Goal: Task Accomplishment & Management: Complete application form

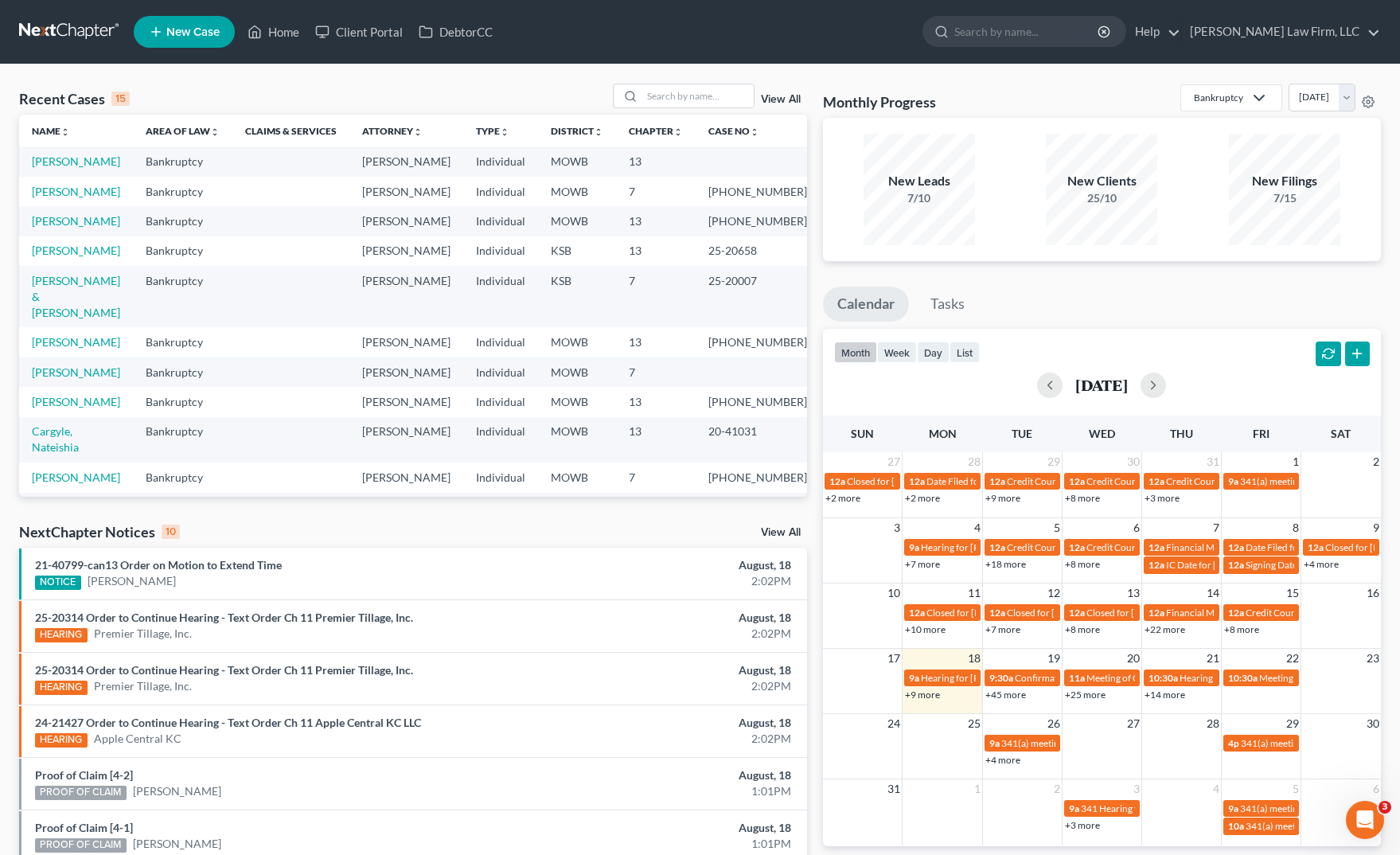
click at [558, 503] on div "Recent Cases 15 View All Name unfold_more expand_more expand_less Area of Law u…" at bounding box center [413, 591] width 804 height 1015
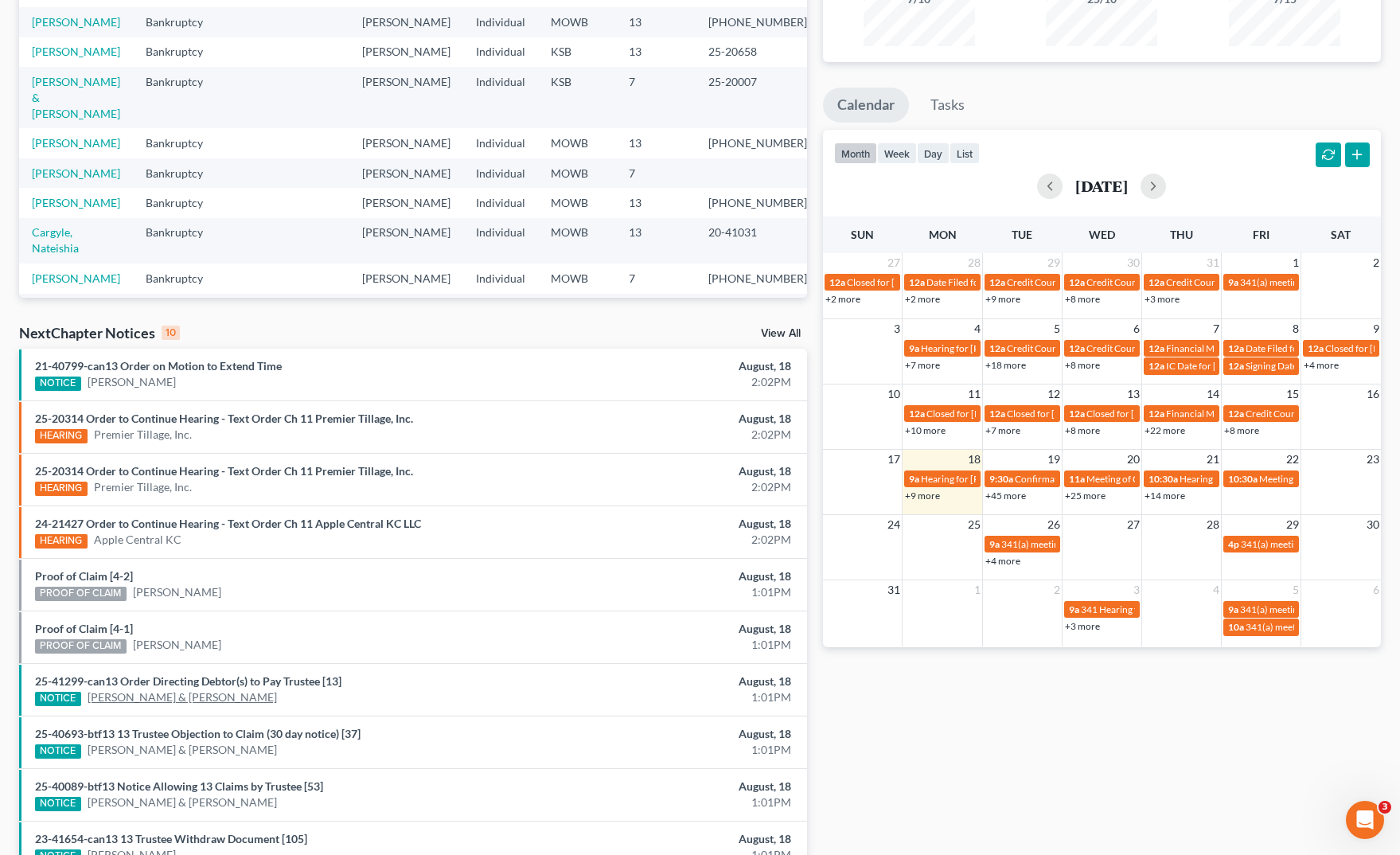
click at [220, 699] on link "[PERSON_NAME] & [PERSON_NAME]" at bounding box center [182, 697] width 189 height 16
select select "0"
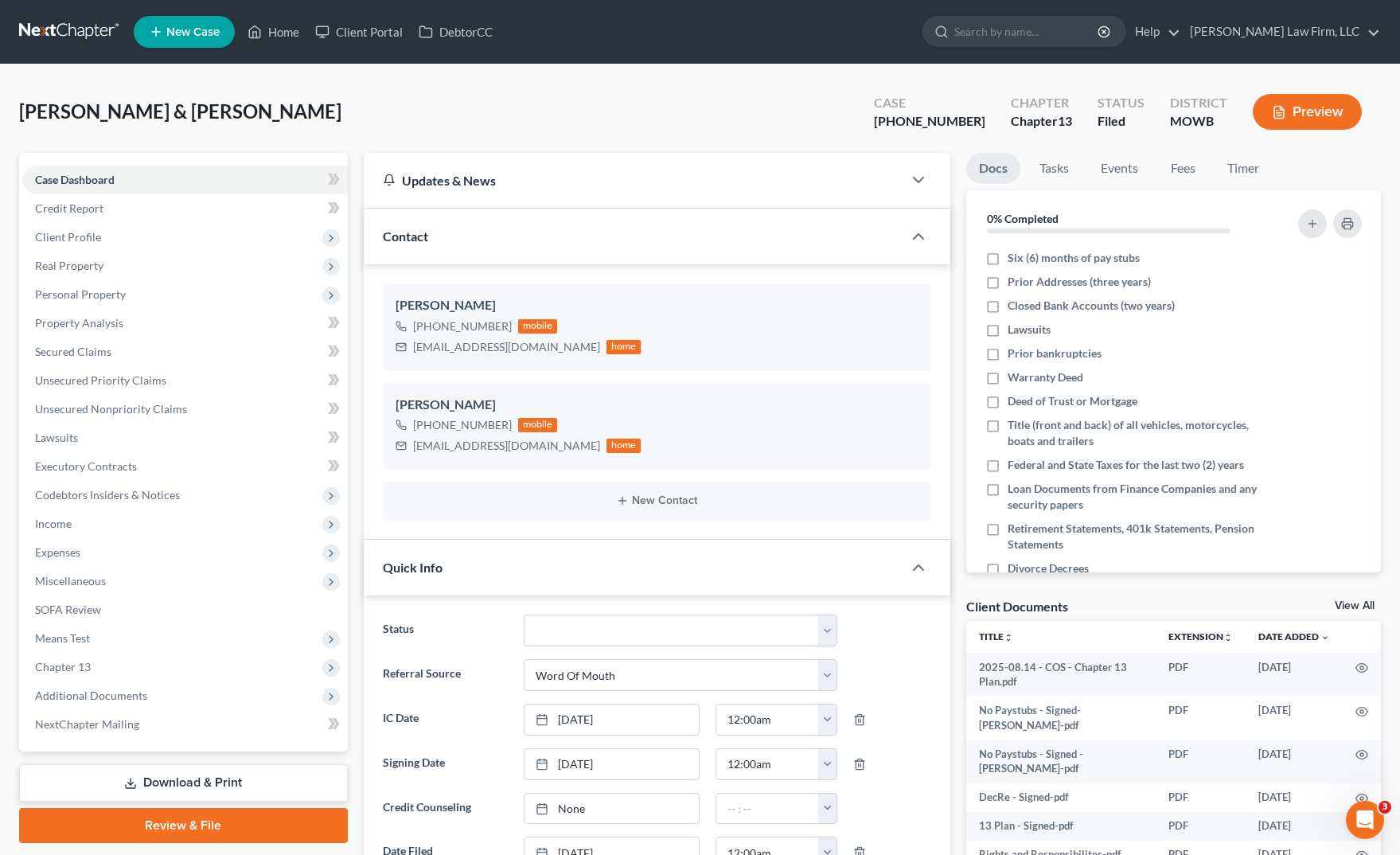
scroll to position [1468, 0]
drag, startPoint x: 905, startPoint y: 111, endPoint x: 988, endPoint y: 118, distance: 83.3
click at [988, 118] on div "Case 25-41299-13" at bounding box center [930, 113] width 137 height 47
click at [170, 695] on span "Additional Documents" at bounding box center [185, 696] width 326 height 29
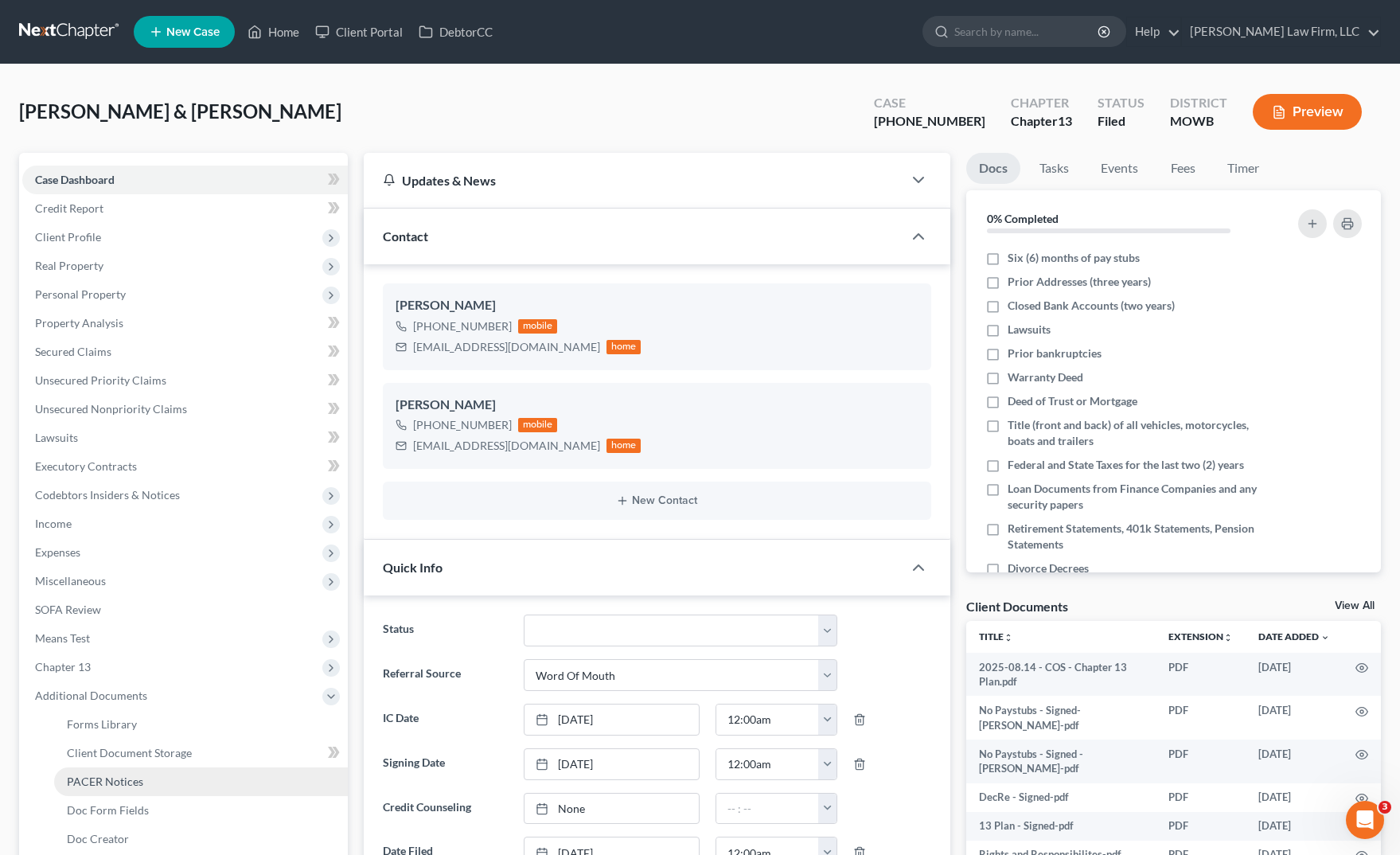
click at [145, 782] on link "PACER Notices" at bounding box center [201, 782] width 294 height 29
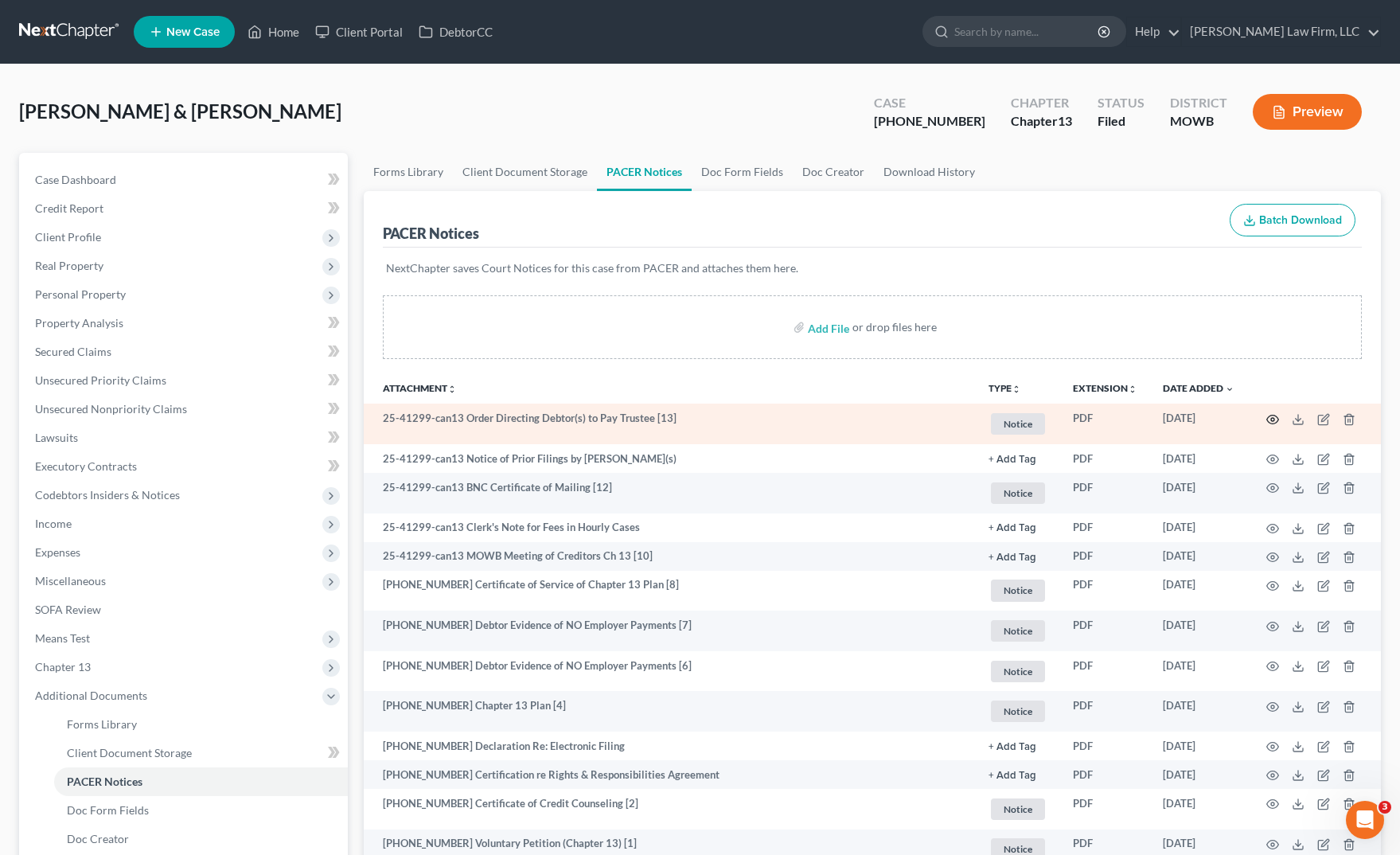
click at [1267, 419] on icon "button" at bounding box center [1273, 418] width 12 height 9
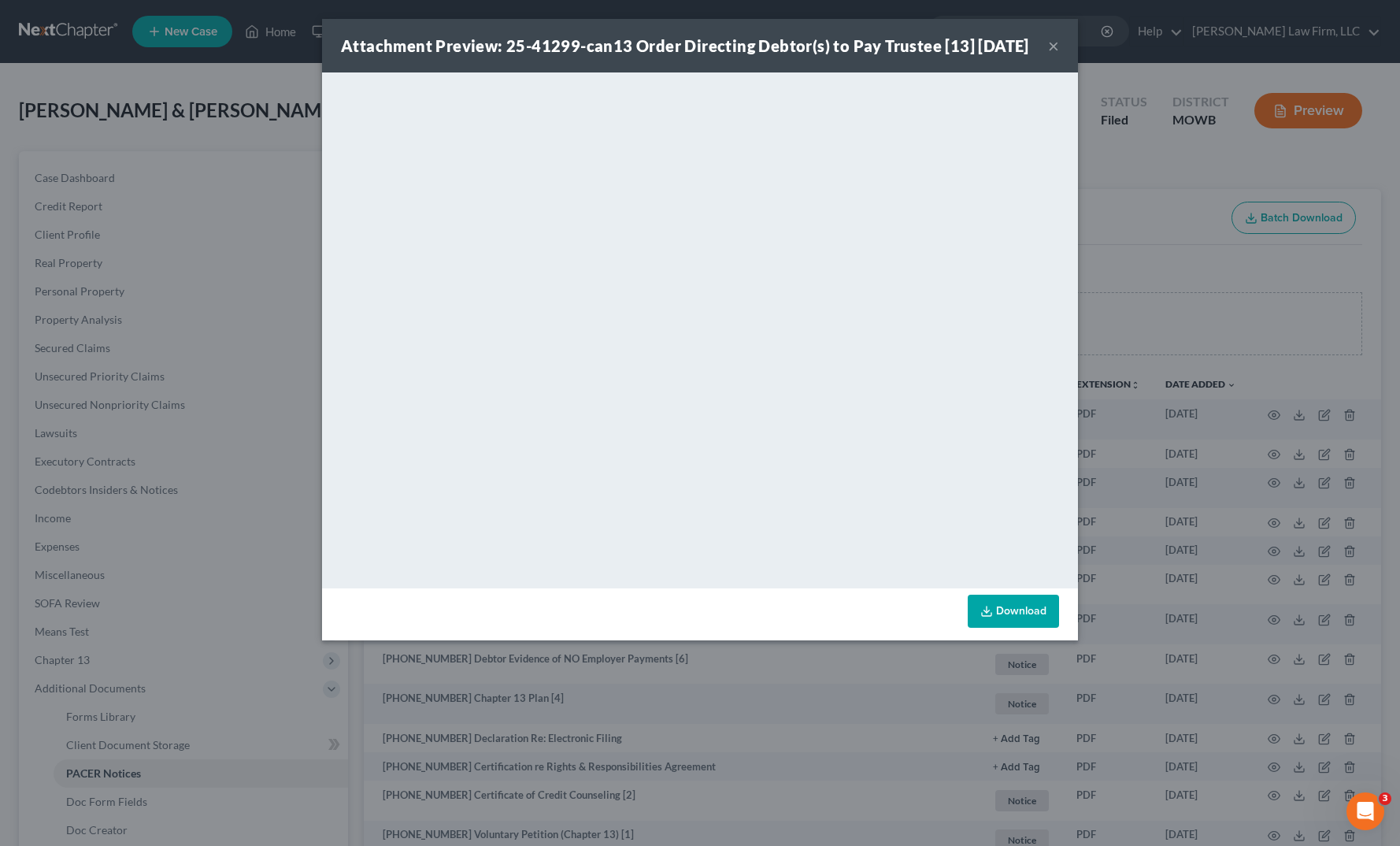
click at [1113, 345] on div "Attachment Preview: 25-41299-can13 Order Directing Debtor(s) to Pay Trustee [13…" at bounding box center [700, 423] width 1400 height 846
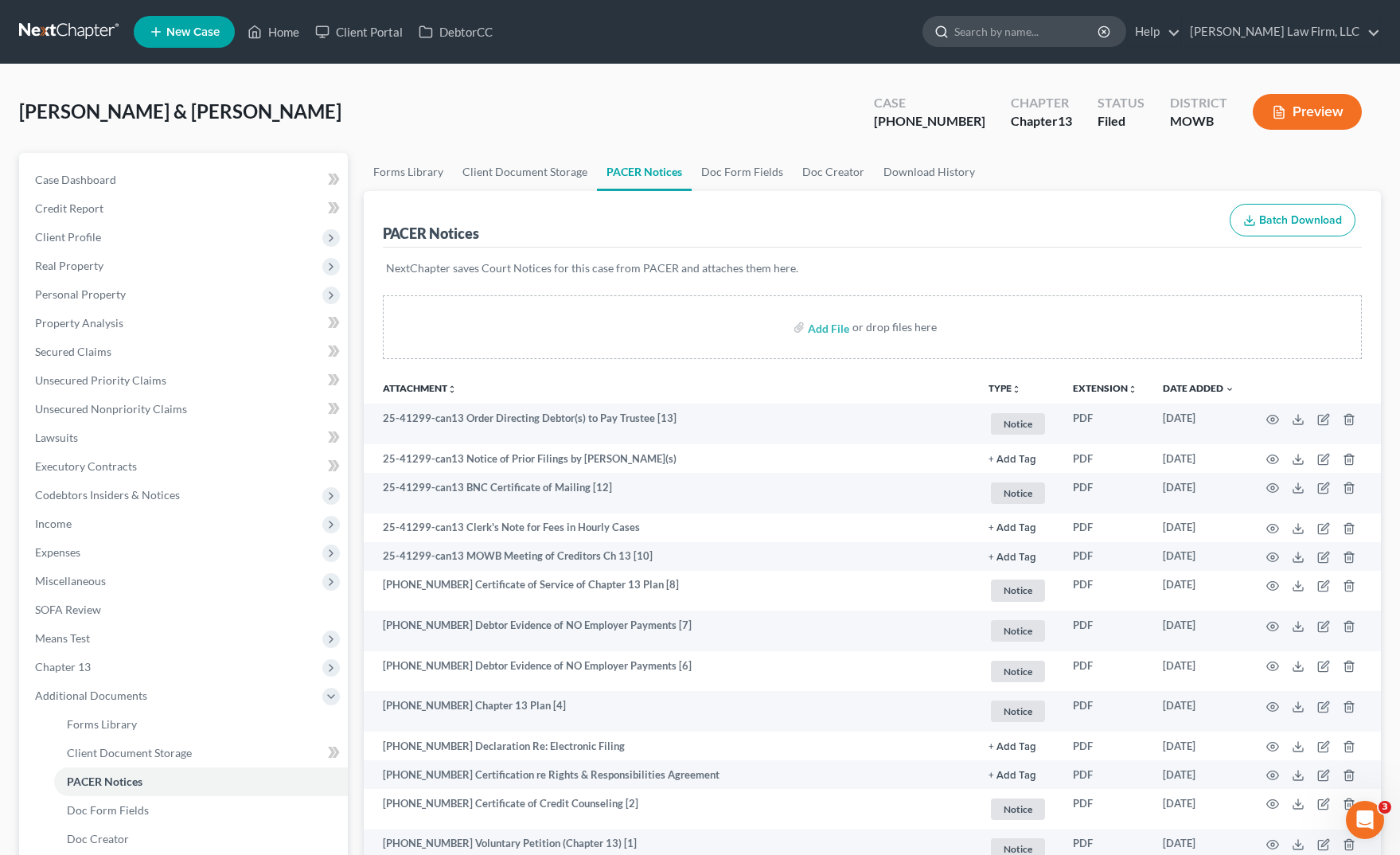
click at [1092, 24] on input "search" at bounding box center [1028, 31] width 146 height 30
type input "h"
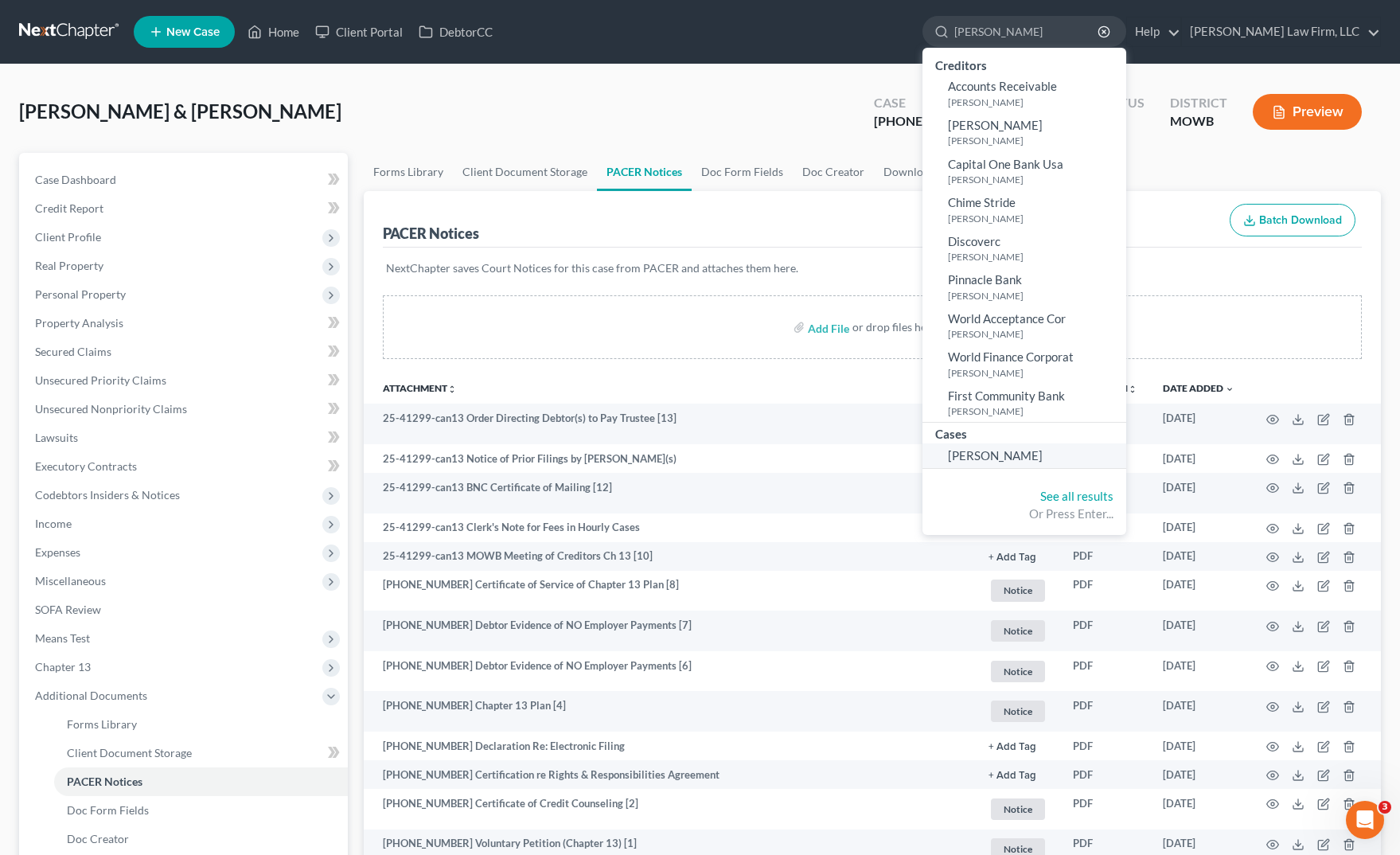
type input "reyna"
click at [1043, 453] on span "[PERSON_NAME]" at bounding box center [995, 455] width 95 height 14
select select "4"
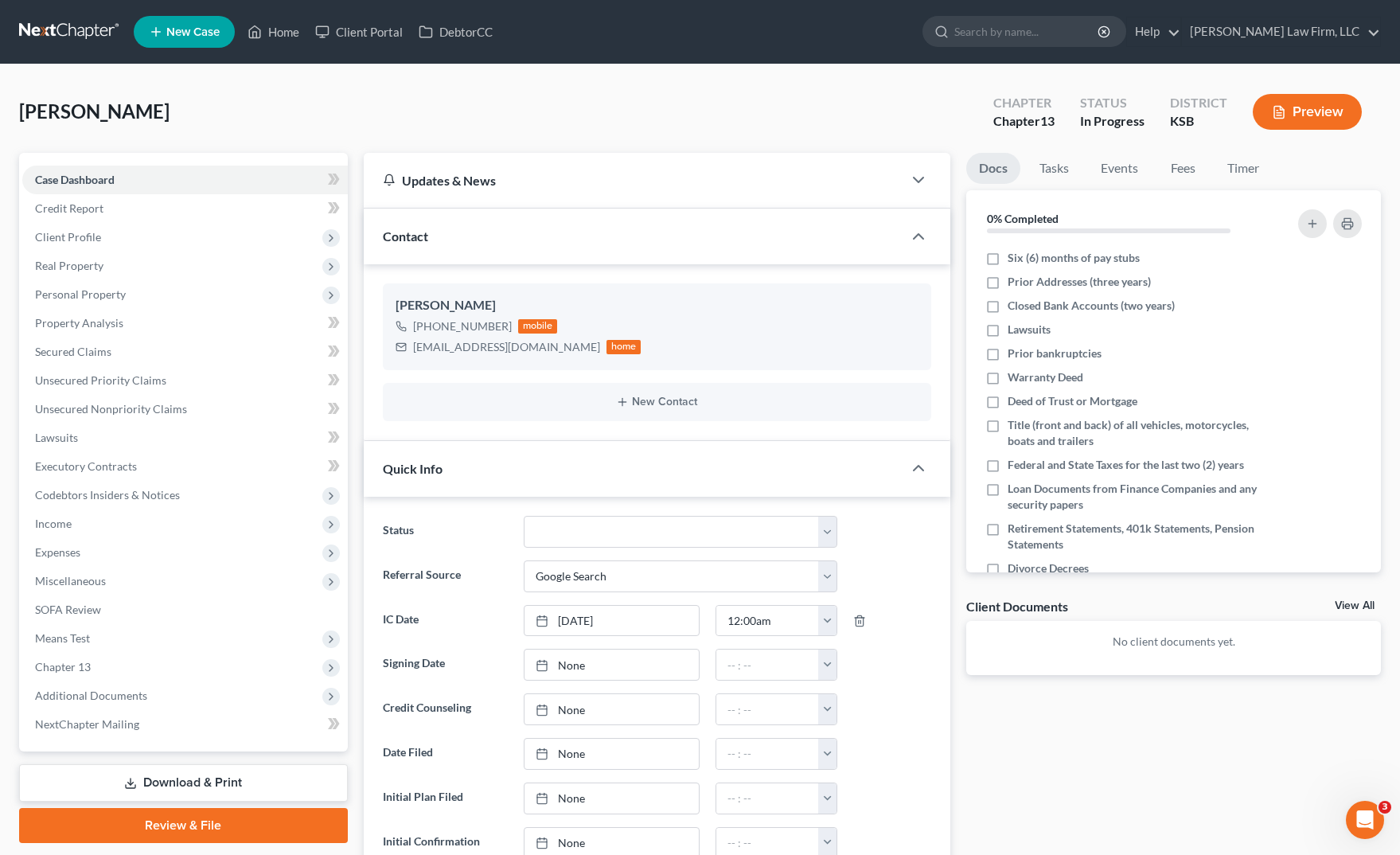
click at [276, 104] on div "Reyna, Katharine Upgraded Chapter Chapter 13 Status In Progress District KSB Pr…" at bounding box center [700, 118] width 1362 height 69
click at [158, 513] on span "Income" at bounding box center [185, 524] width 326 height 29
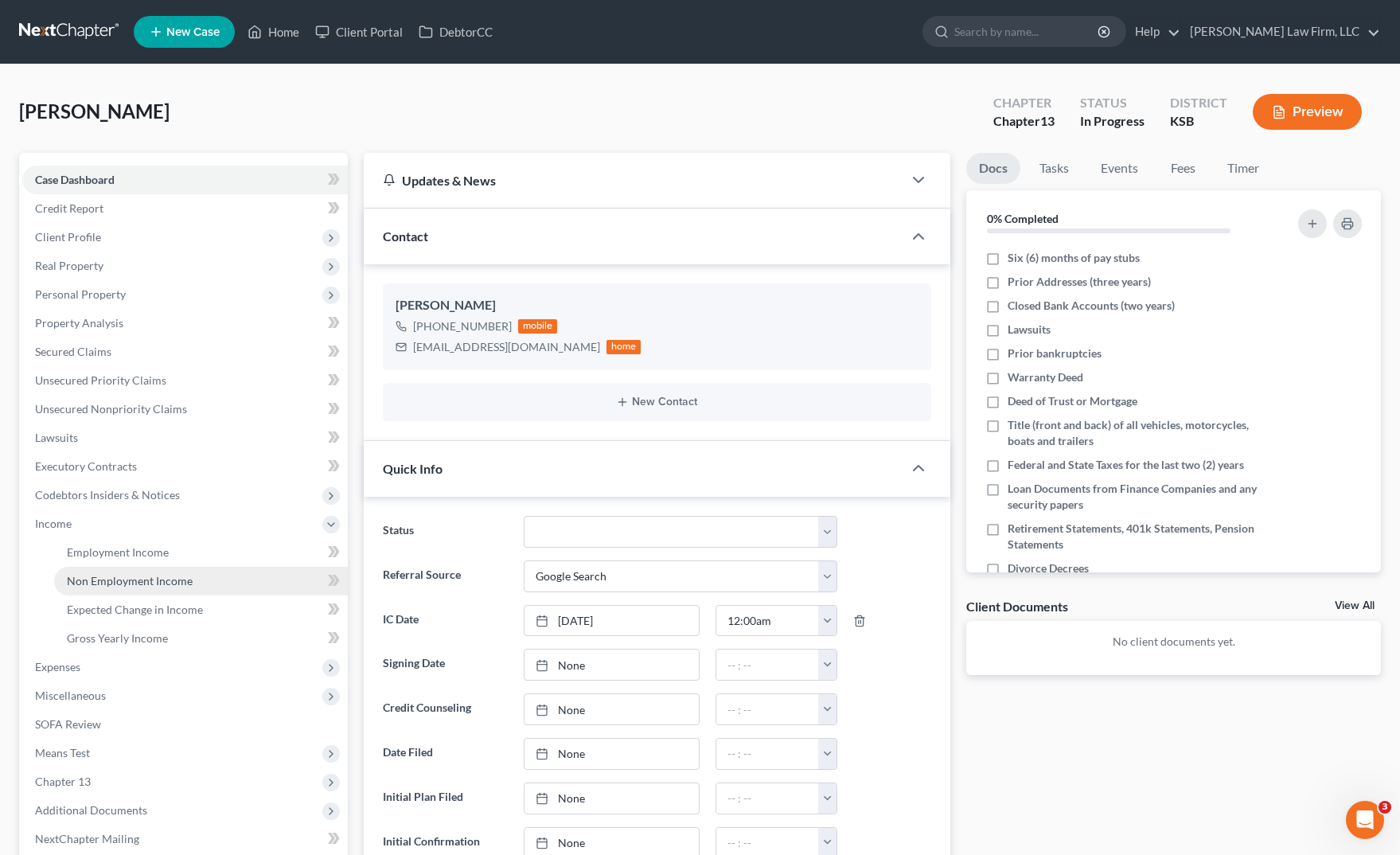
click at [167, 583] on span "Non Employment Income" at bounding box center [130, 581] width 126 height 13
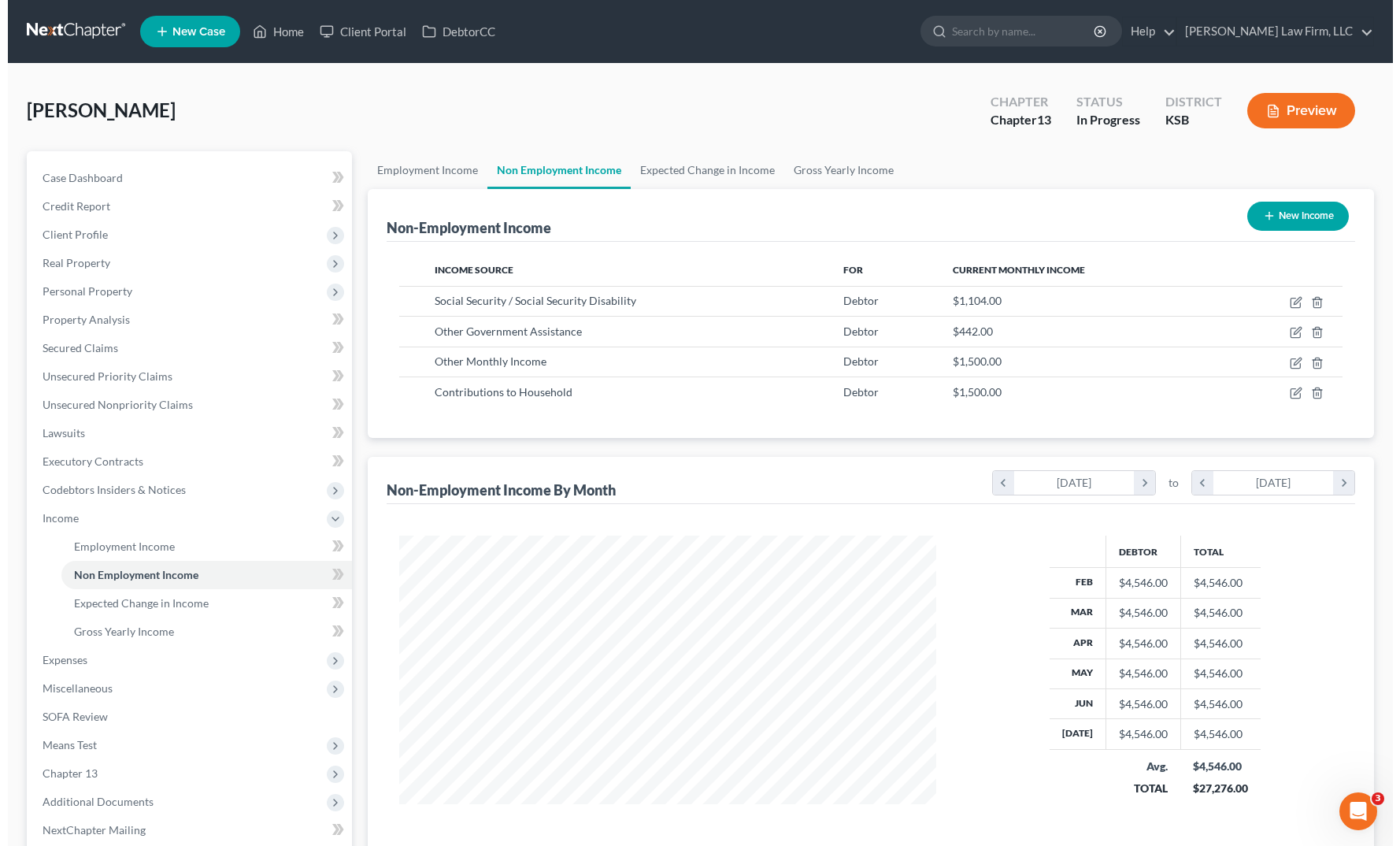
scroll to position [283, 570]
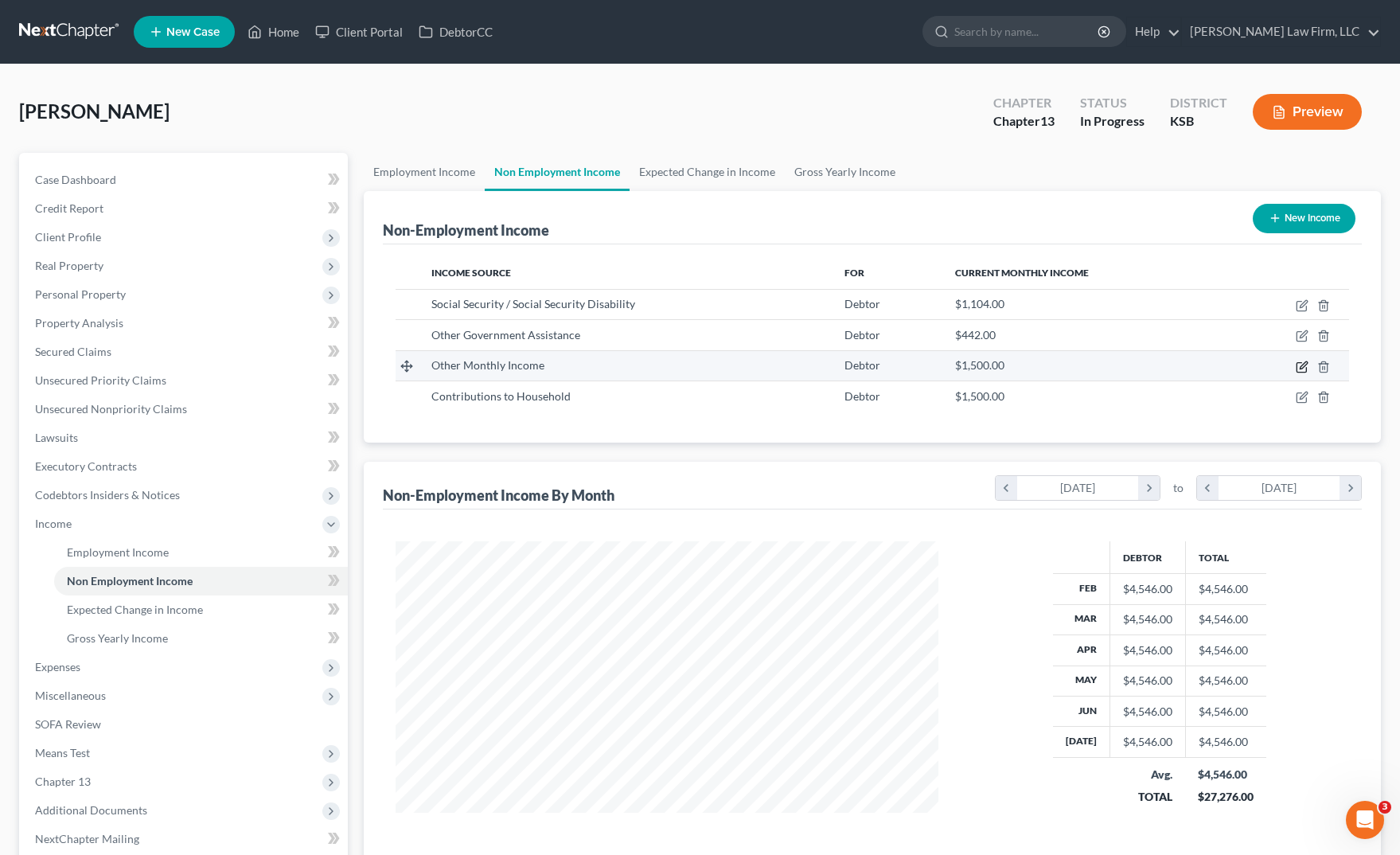
click at [1303, 361] on icon "button" at bounding box center [1302, 366] width 12 height 13
select select "13"
select select "0"
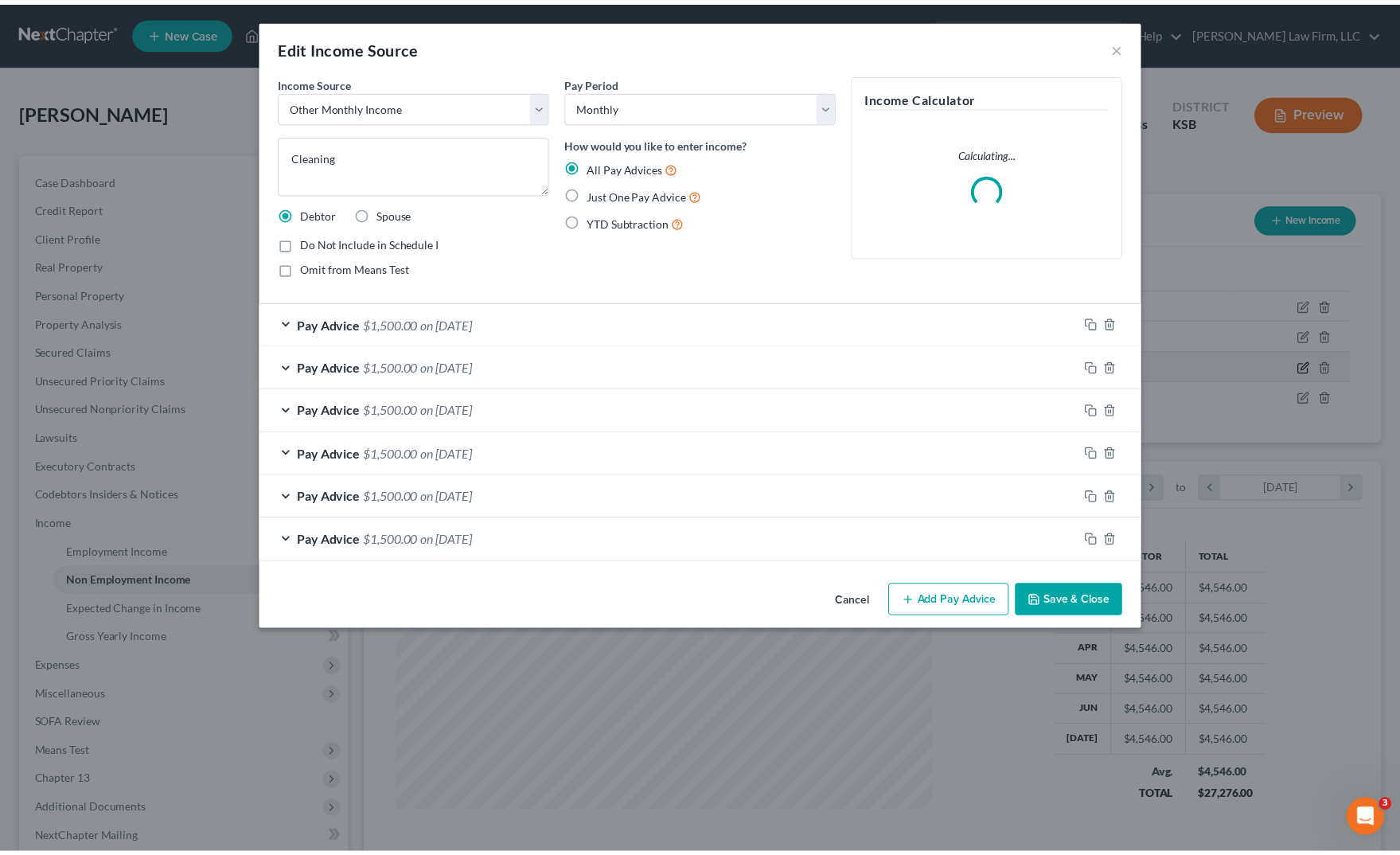
scroll to position [286, 581]
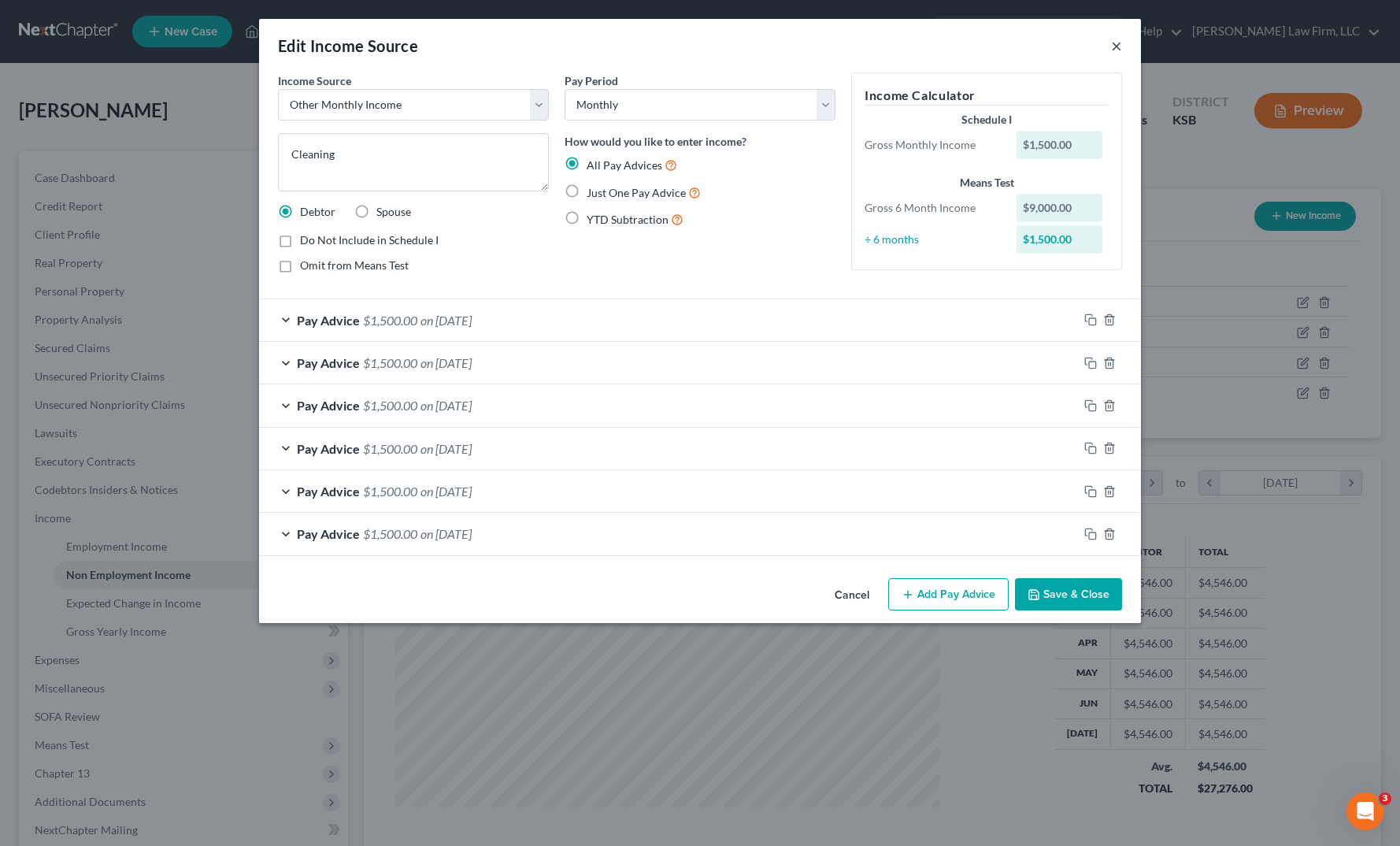
click at [1118, 49] on button "×" at bounding box center [1117, 46] width 11 height 19
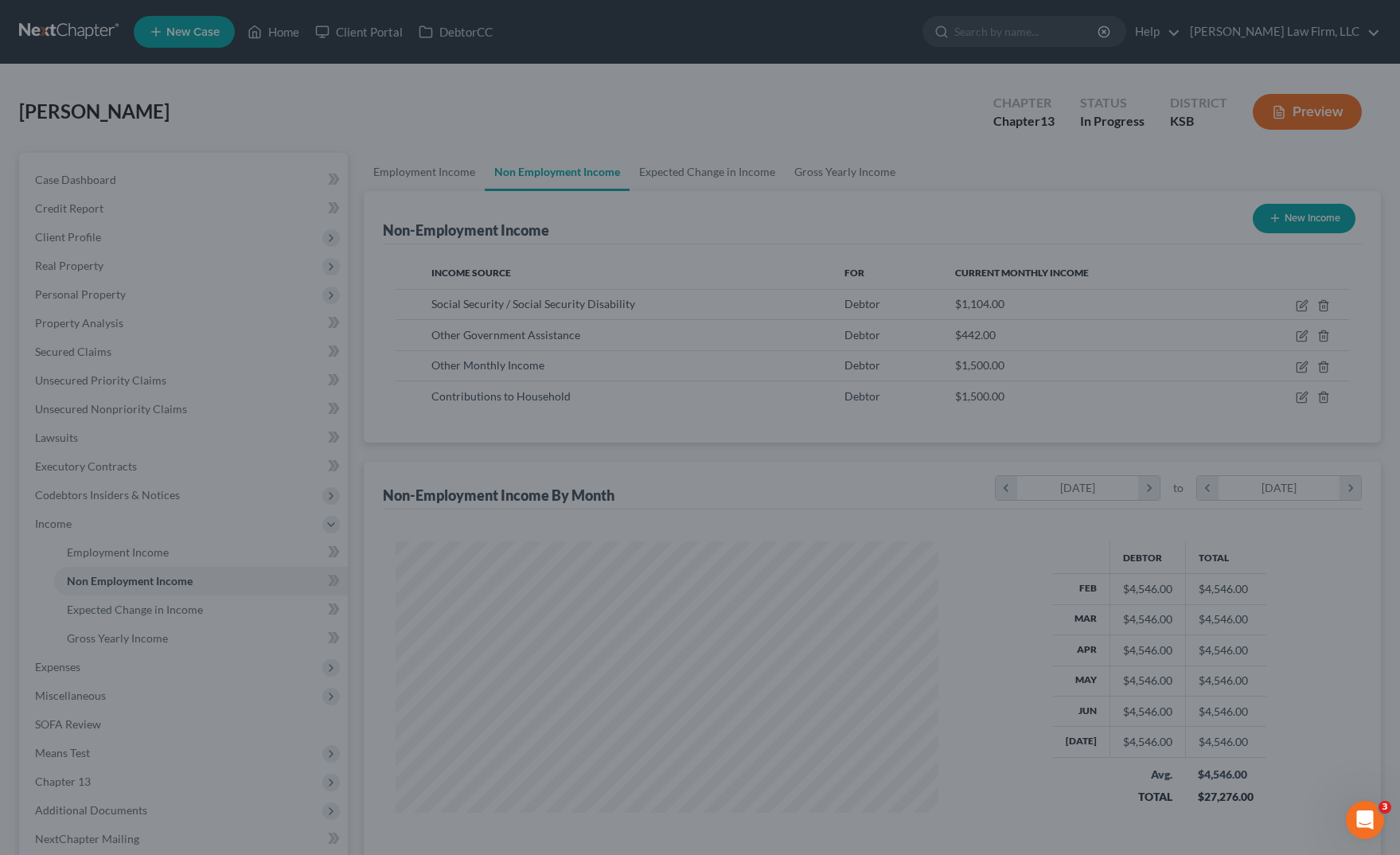
scroll to position [796065, 795596]
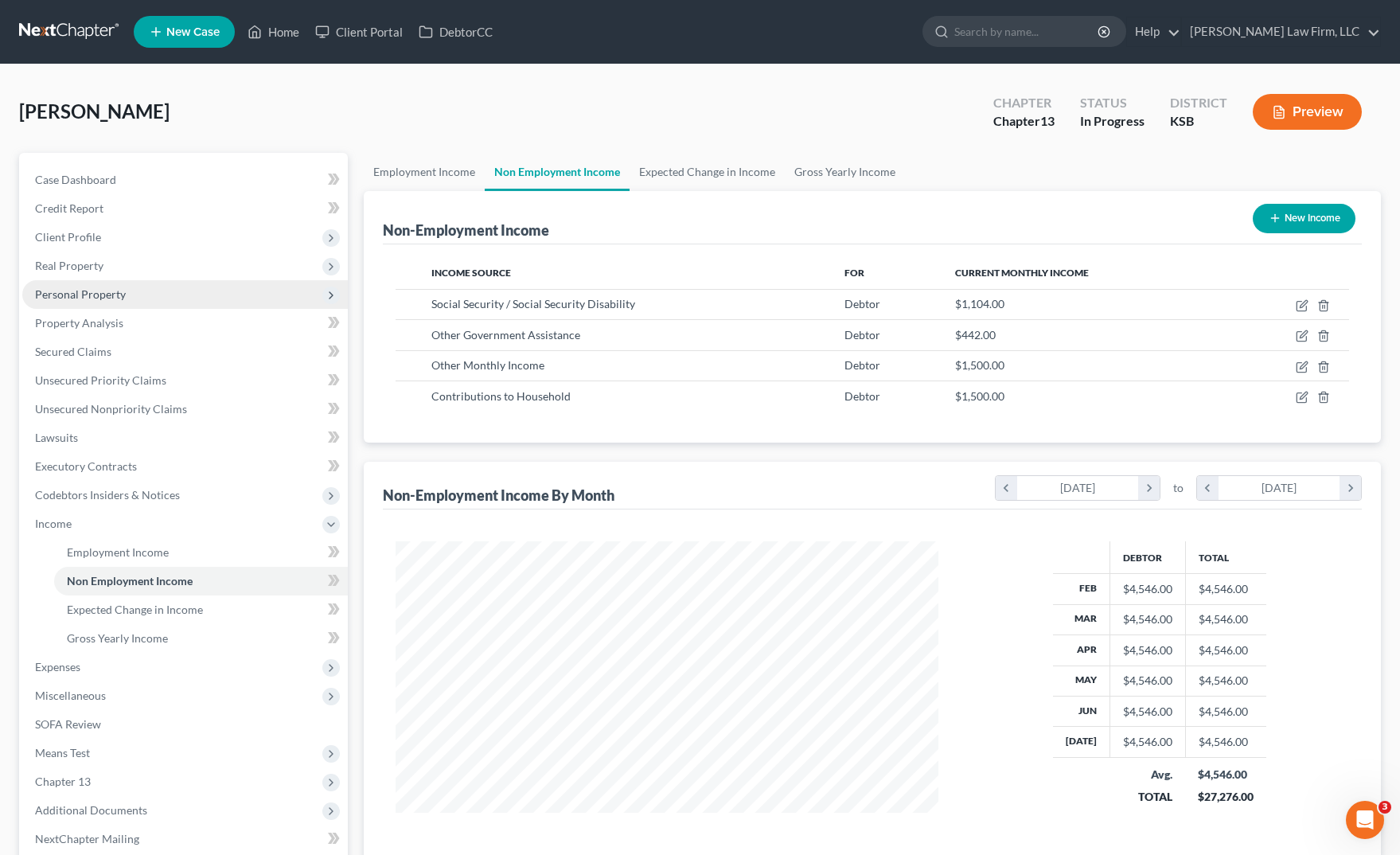
click at [212, 289] on span "Personal Property" at bounding box center [185, 294] width 326 height 29
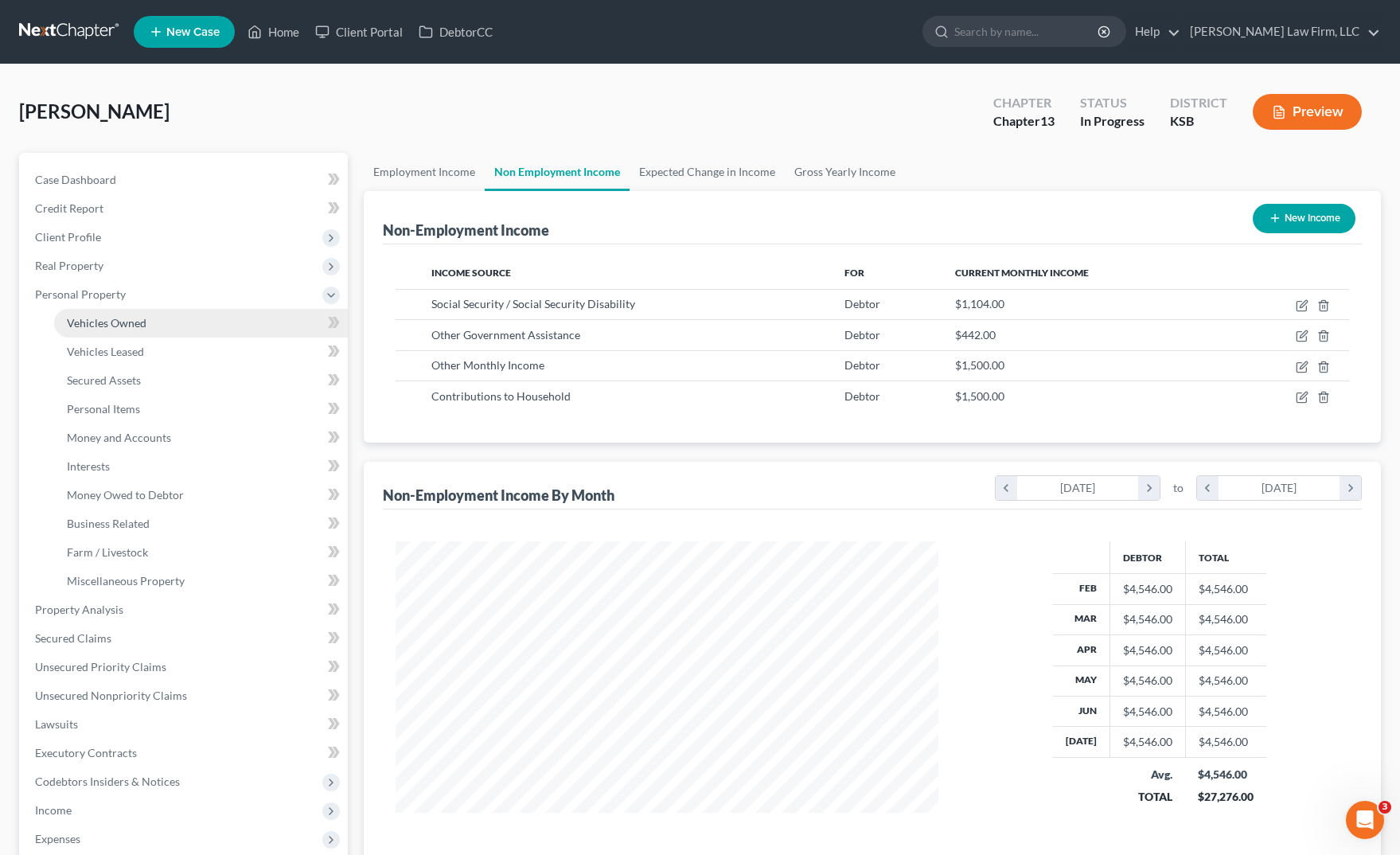
click at [205, 312] on link "Vehicles Owned" at bounding box center [201, 323] width 294 height 29
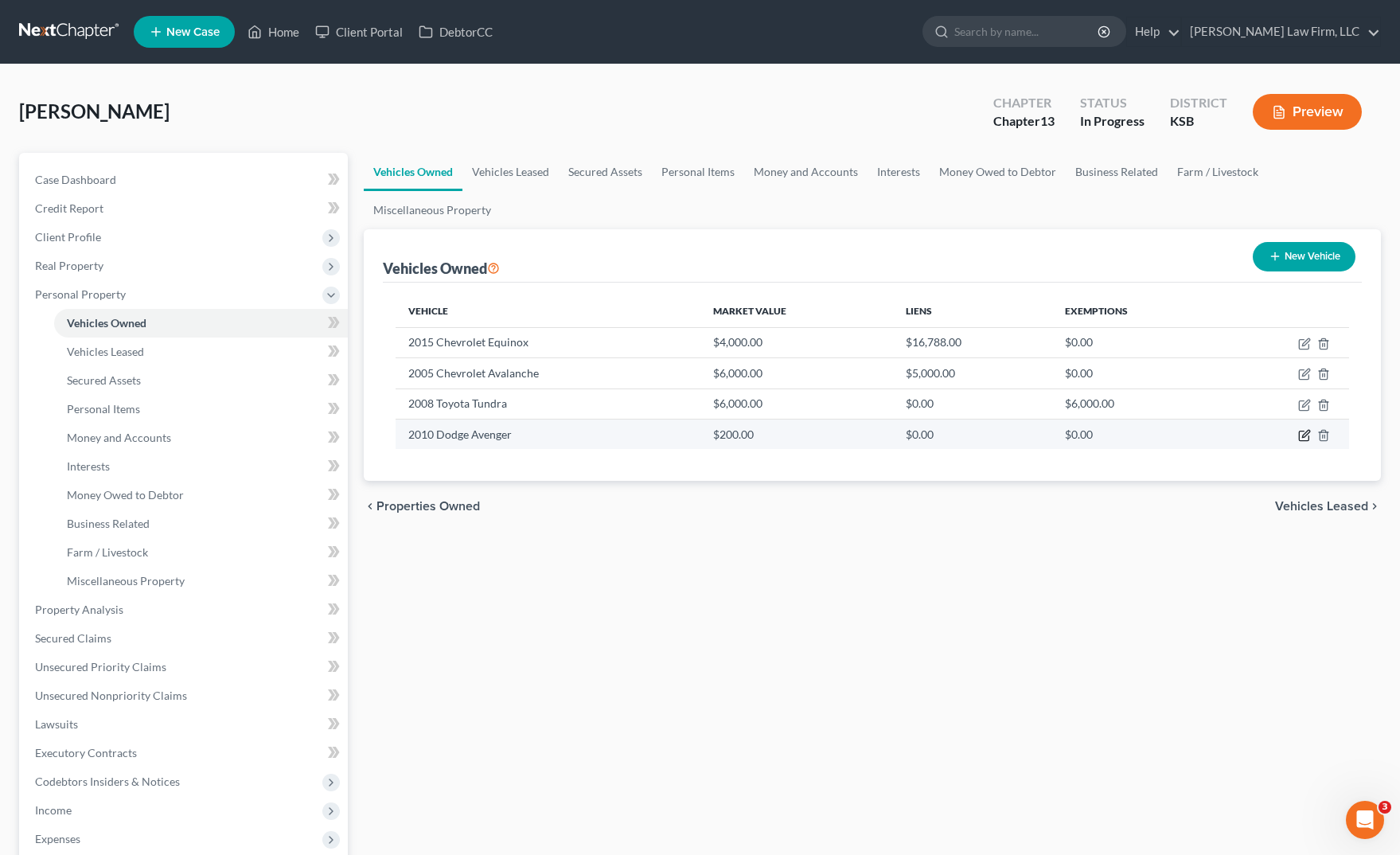
drag, startPoint x: 1304, startPoint y: 435, endPoint x: 1328, endPoint y: 428, distance: 25.0
click at [1304, 435] on icon "button" at bounding box center [1306, 433] width 7 height 7
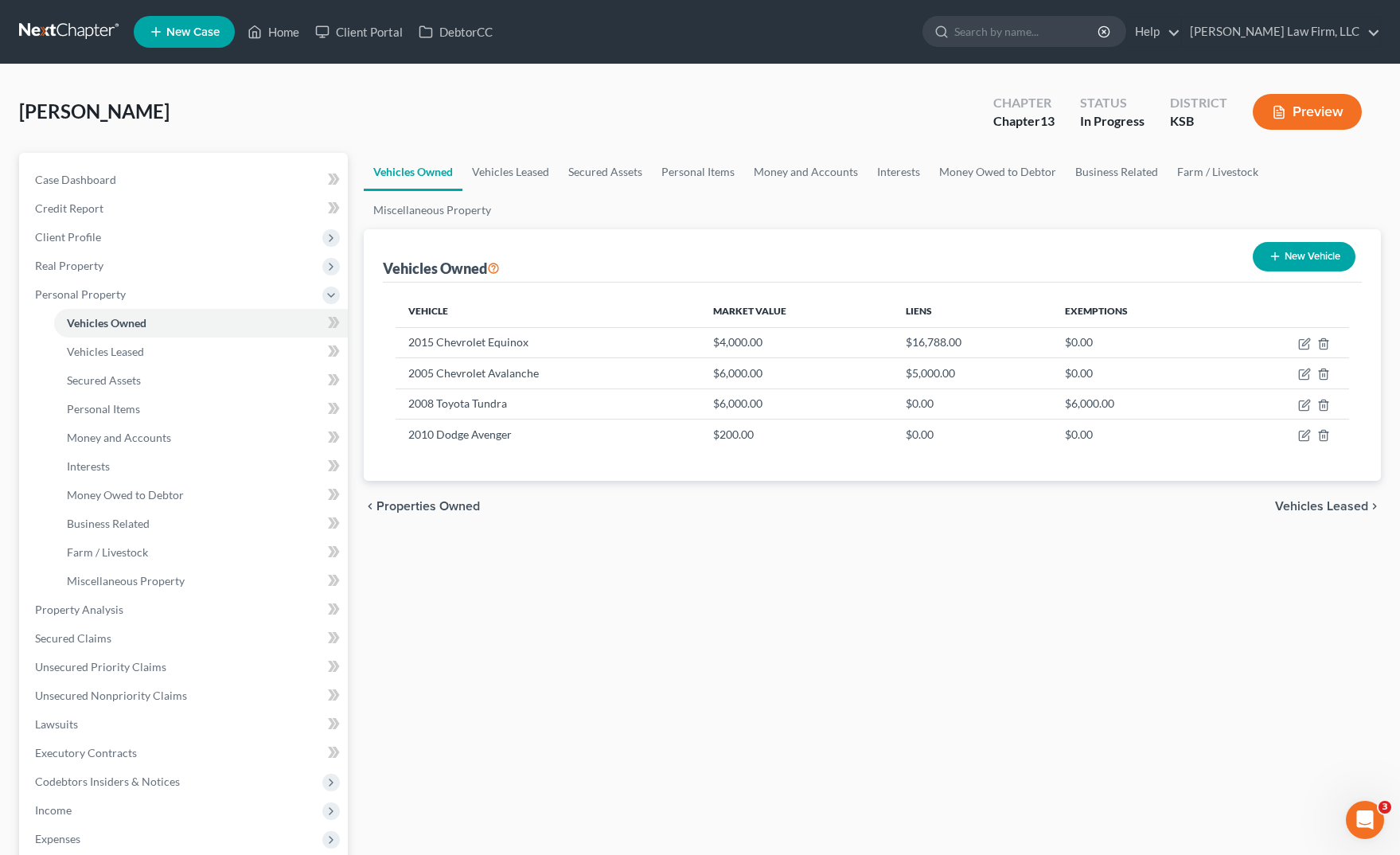
select select "0"
select select "16"
select select "0"
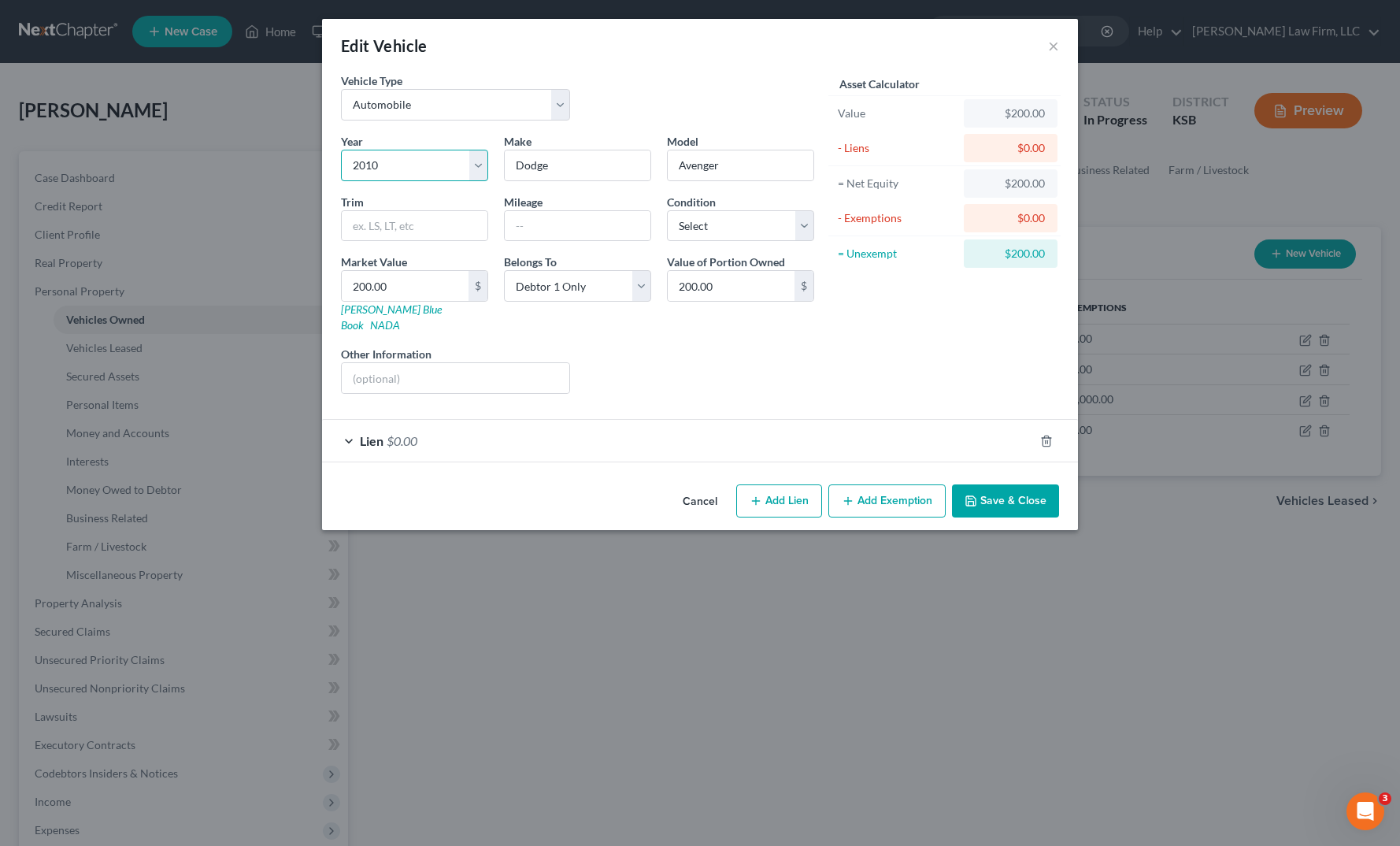
click at [433, 178] on select "Select 2026 2025 2024 2023 2022 2021 2020 2019 2018 2017 2016 2015 2014 2013 20…" at bounding box center [415, 165] width 147 height 31
select select "18"
click at [341, 149] on select "Select 2026 2025 2024 2023 2022 2021 2020 2019 2018 2017 2016 2015 2014 2013 20…" at bounding box center [415, 165] width 147 height 31
click at [543, 364] on input "text" at bounding box center [455, 378] width 227 height 30
click at [494, 364] on input "VIN:" at bounding box center [455, 378] width 227 height 30
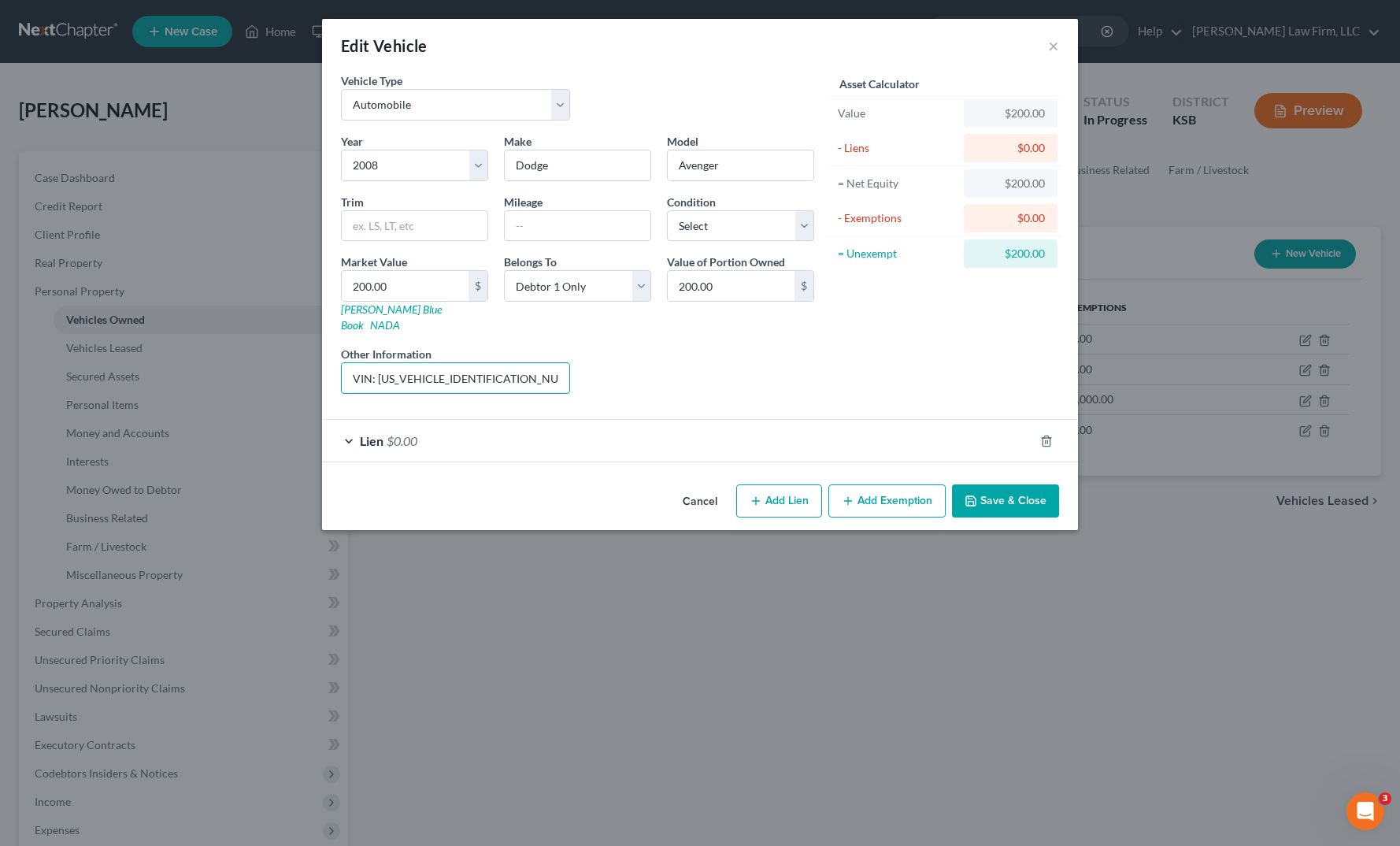
type input "VIN: 1B3LC56R18N141733"
click at [1041, 484] on button "Save & Close" at bounding box center [1005, 501] width 107 height 33
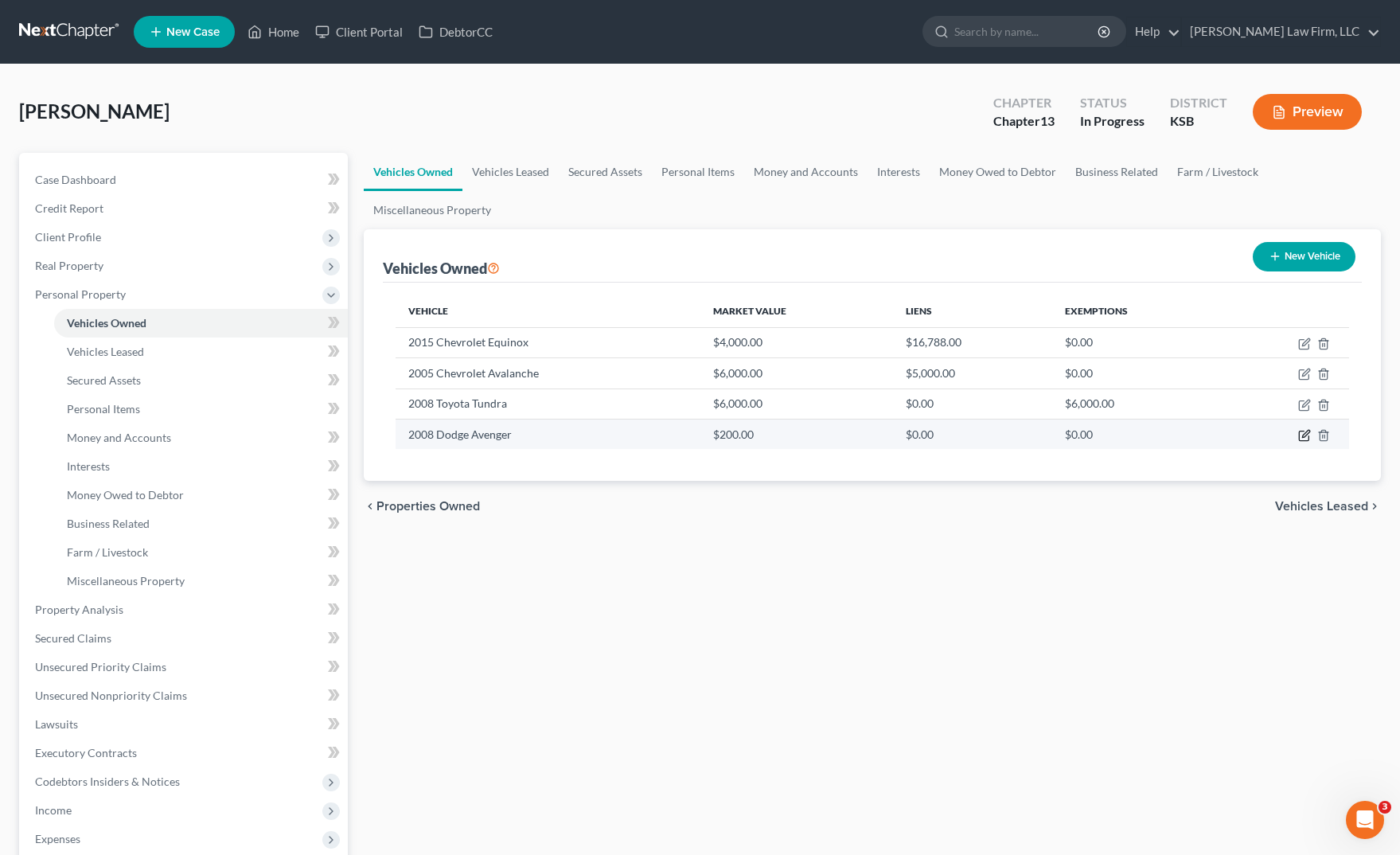
click at [1300, 438] on icon "button" at bounding box center [1304, 437] width 10 height 10
select select "0"
select select "18"
select select "0"
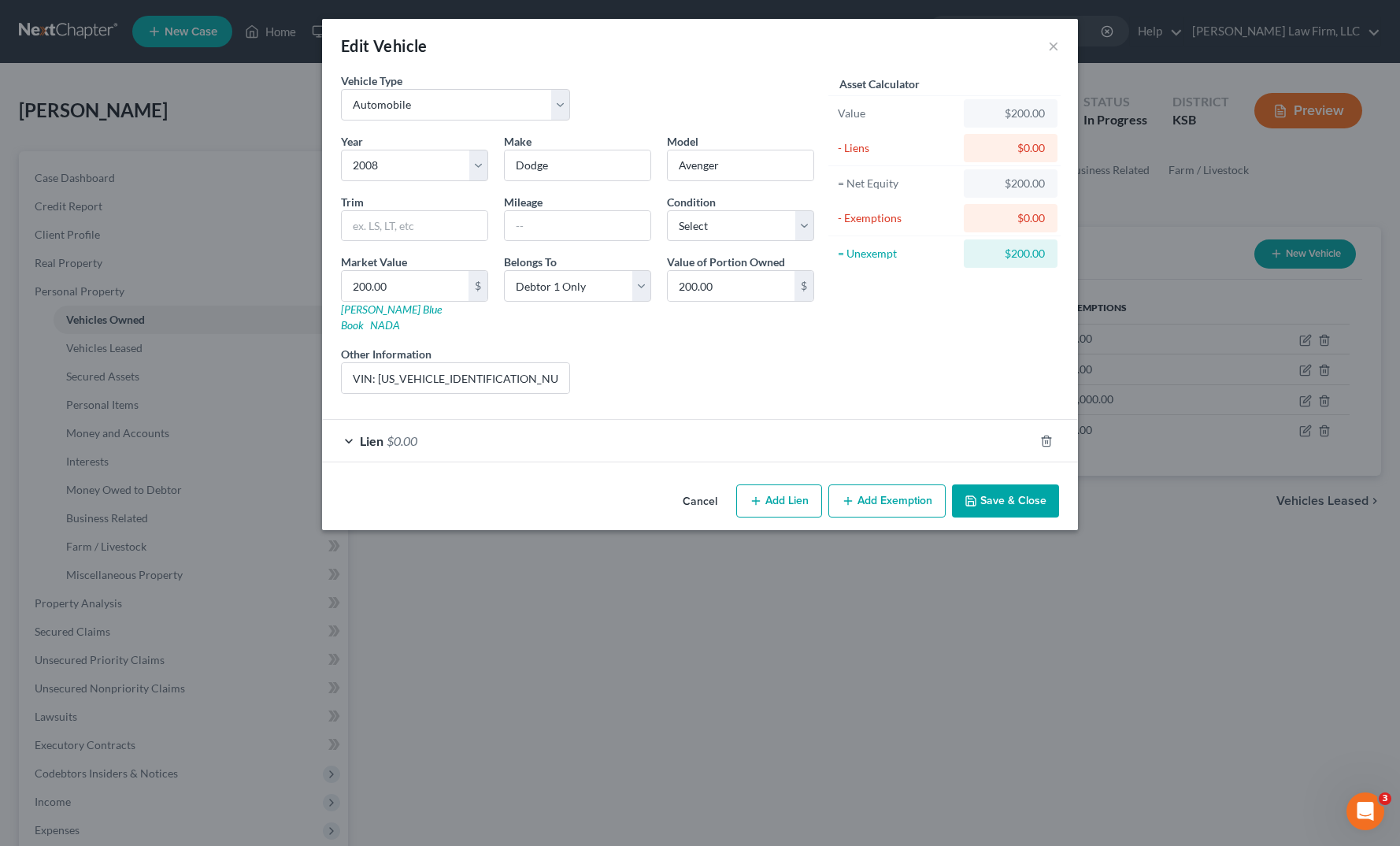
click at [570, 420] on div "Lien $0.00" at bounding box center [678, 441] width 712 height 42
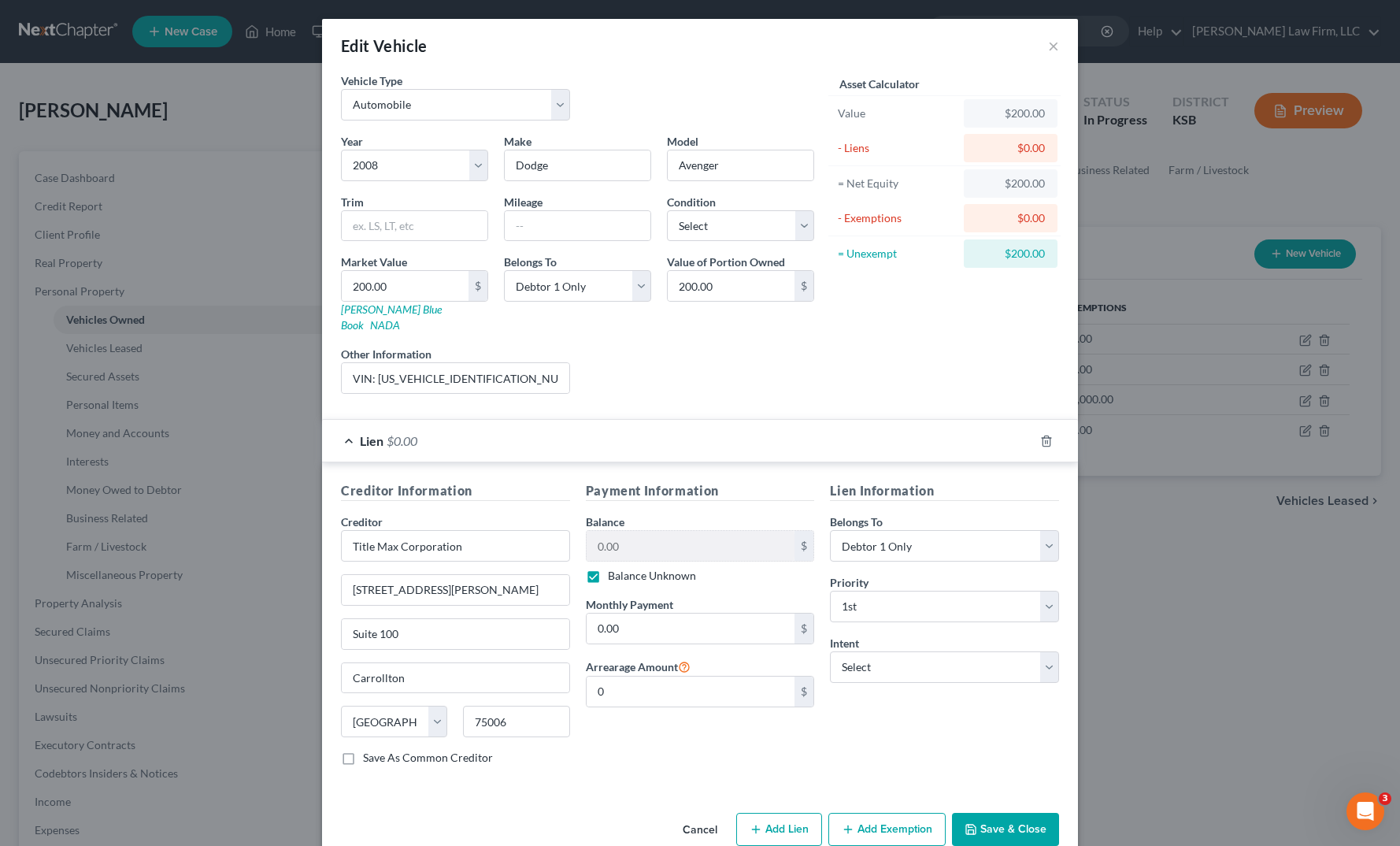
click at [674, 422] on div "Lien $0.00" at bounding box center [678, 441] width 712 height 42
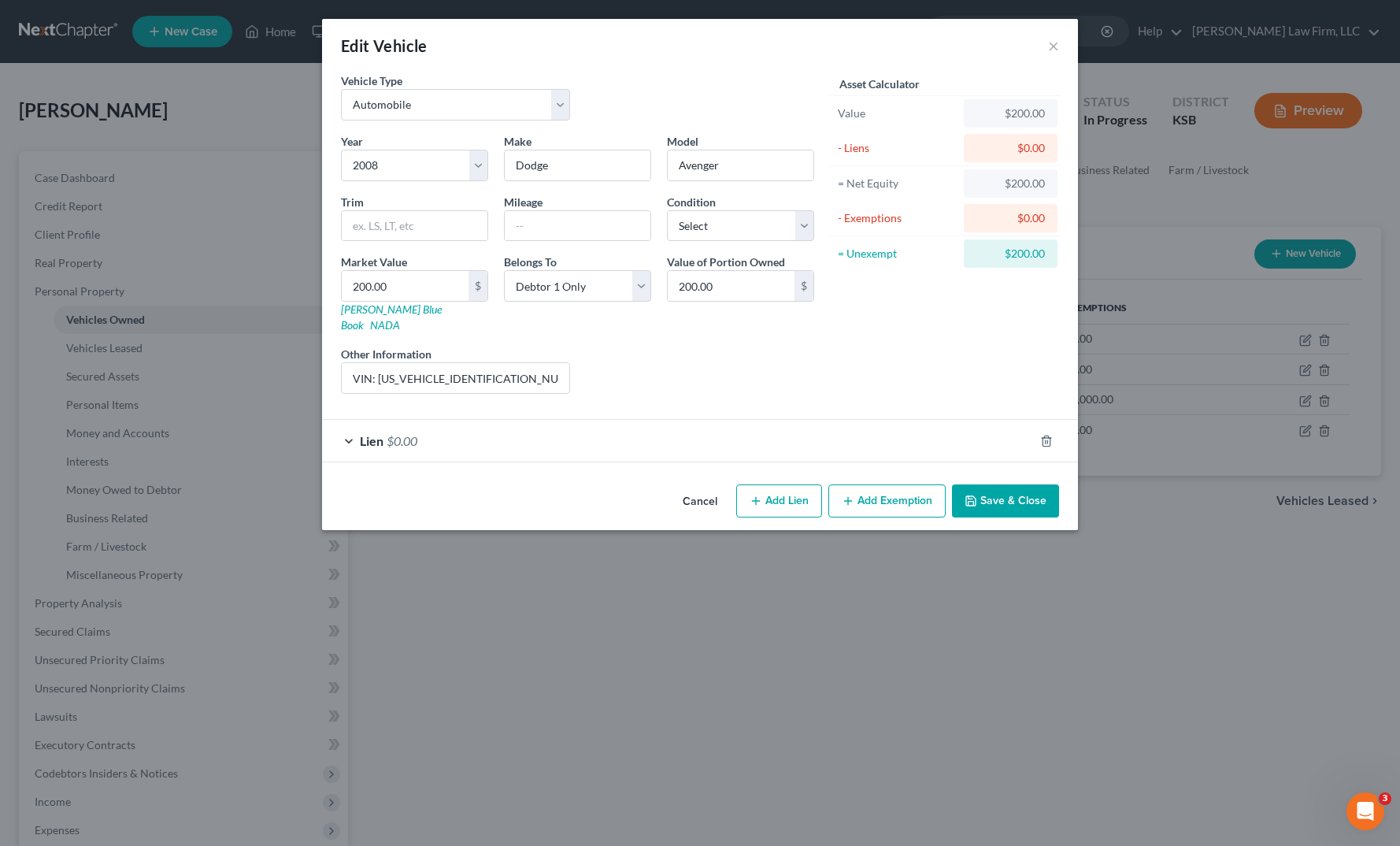
click at [1013, 484] on button "Save & Close" at bounding box center [1005, 501] width 107 height 33
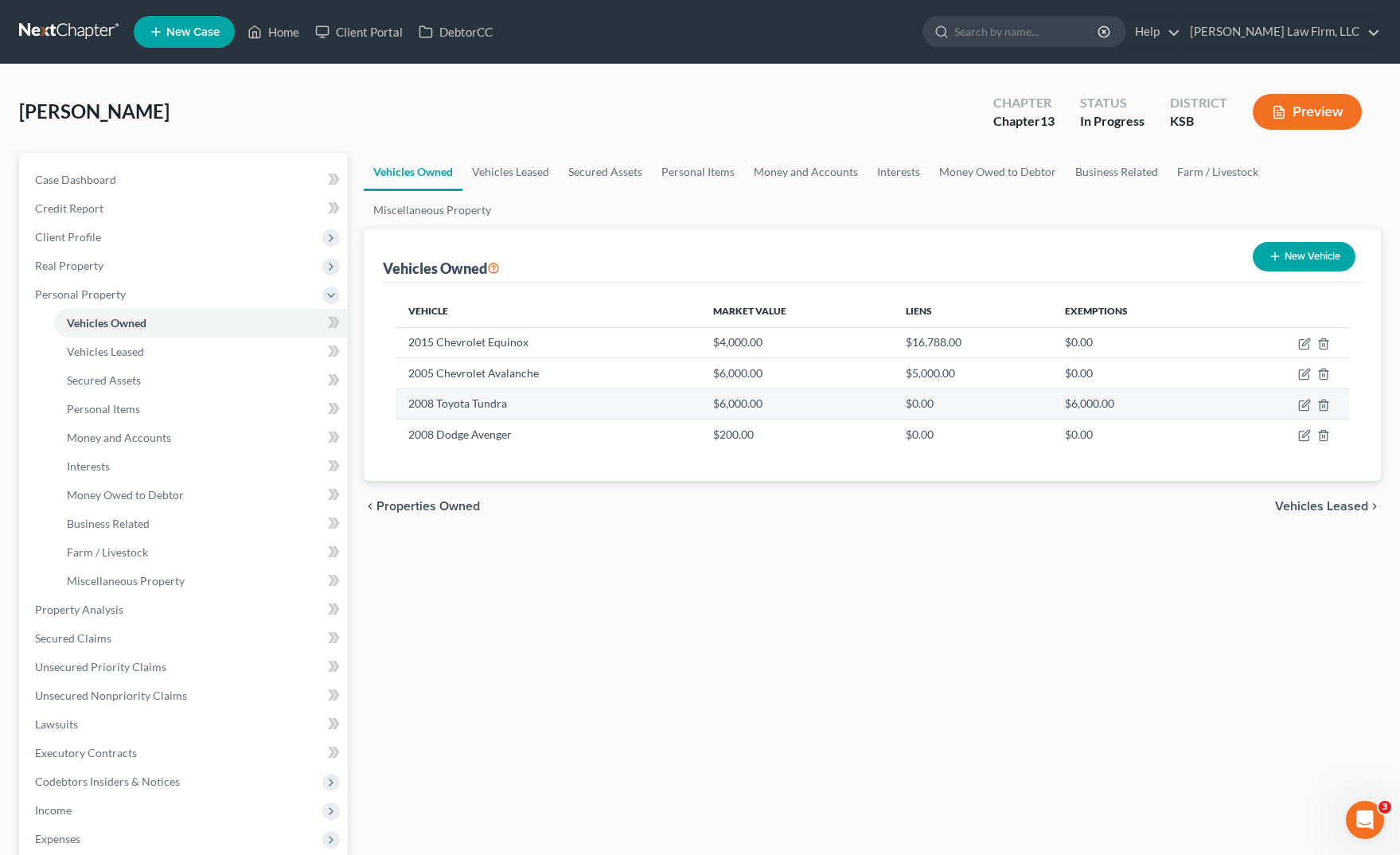
drag, startPoint x: 567, startPoint y: 414, endPoint x: 580, endPoint y: 416, distance: 13.2
click at [567, 414] on td "2008 Toyota Tundra" at bounding box center [548, 403] width 305 height 30
click at [1311, 404] on icon "button" at bounding box center [1304, 405] width 12 height 13
select select "0"
select select "18"
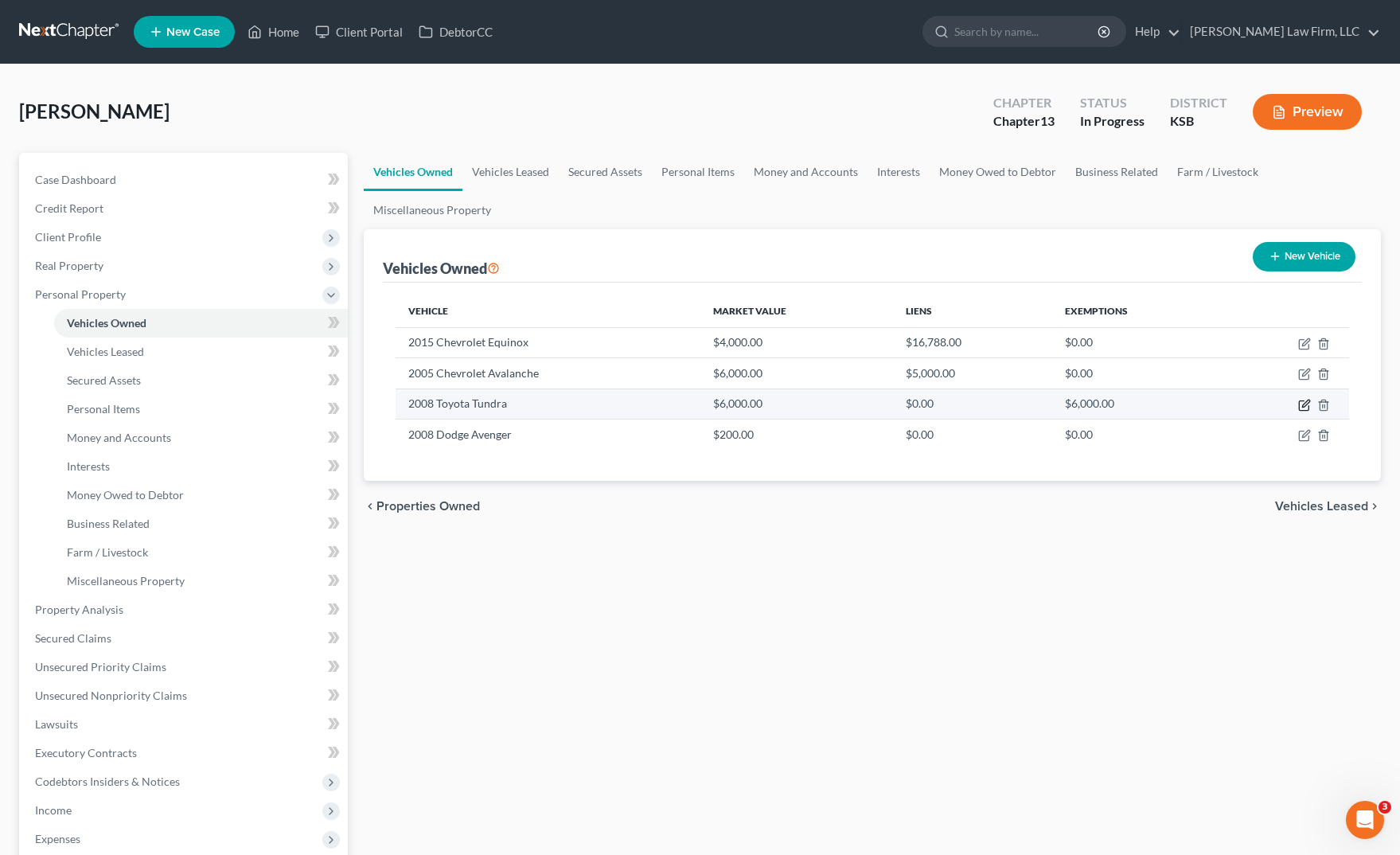
select select "3"
select select "0"
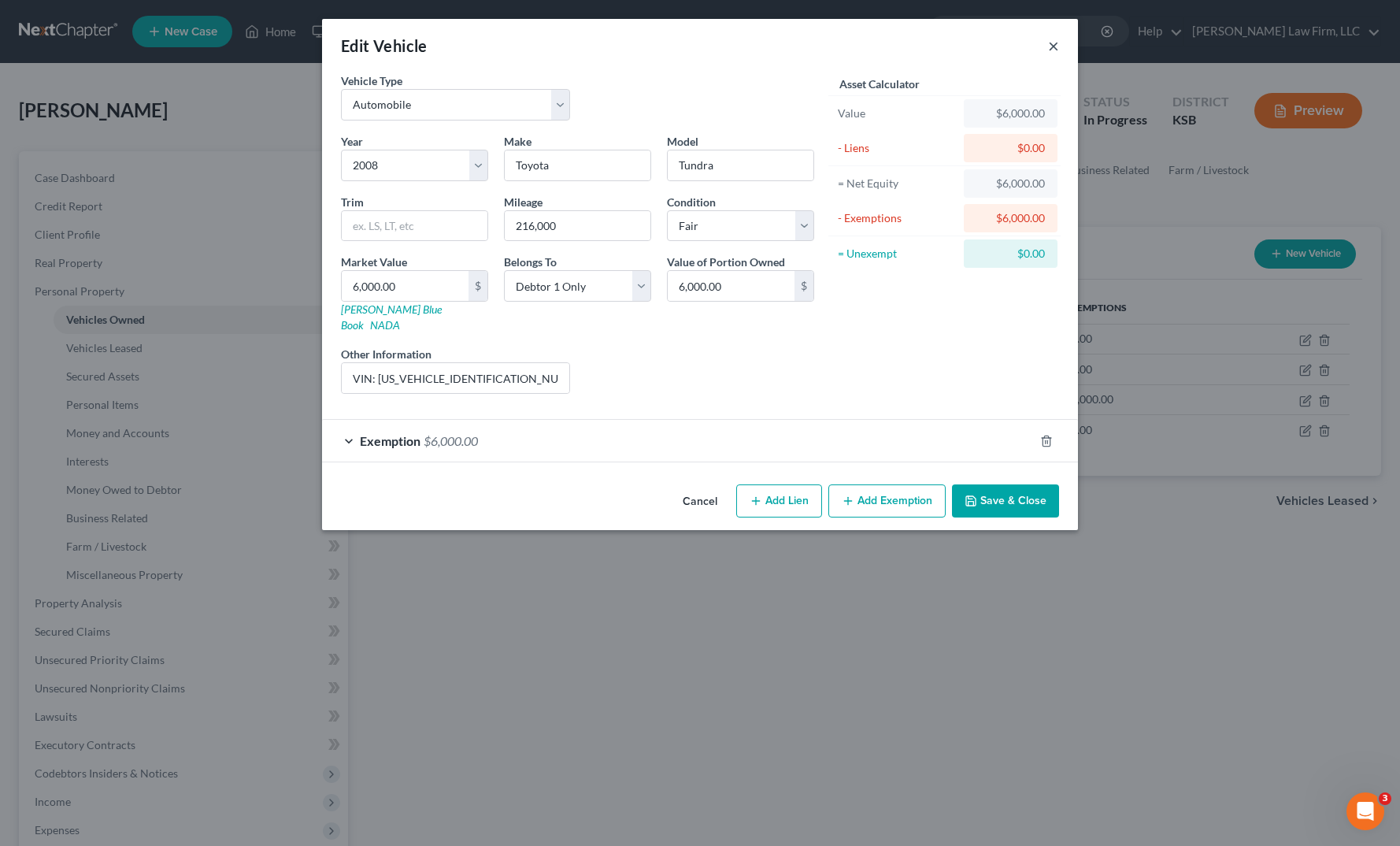
drag, startPoint x: 1053, startPoint y: 47, endPoint x: 1103, endPoint y: 95, distance: 69.3
click at [1053, 47] on button "×" at bounding box center [1054, 46] width 11 height 19
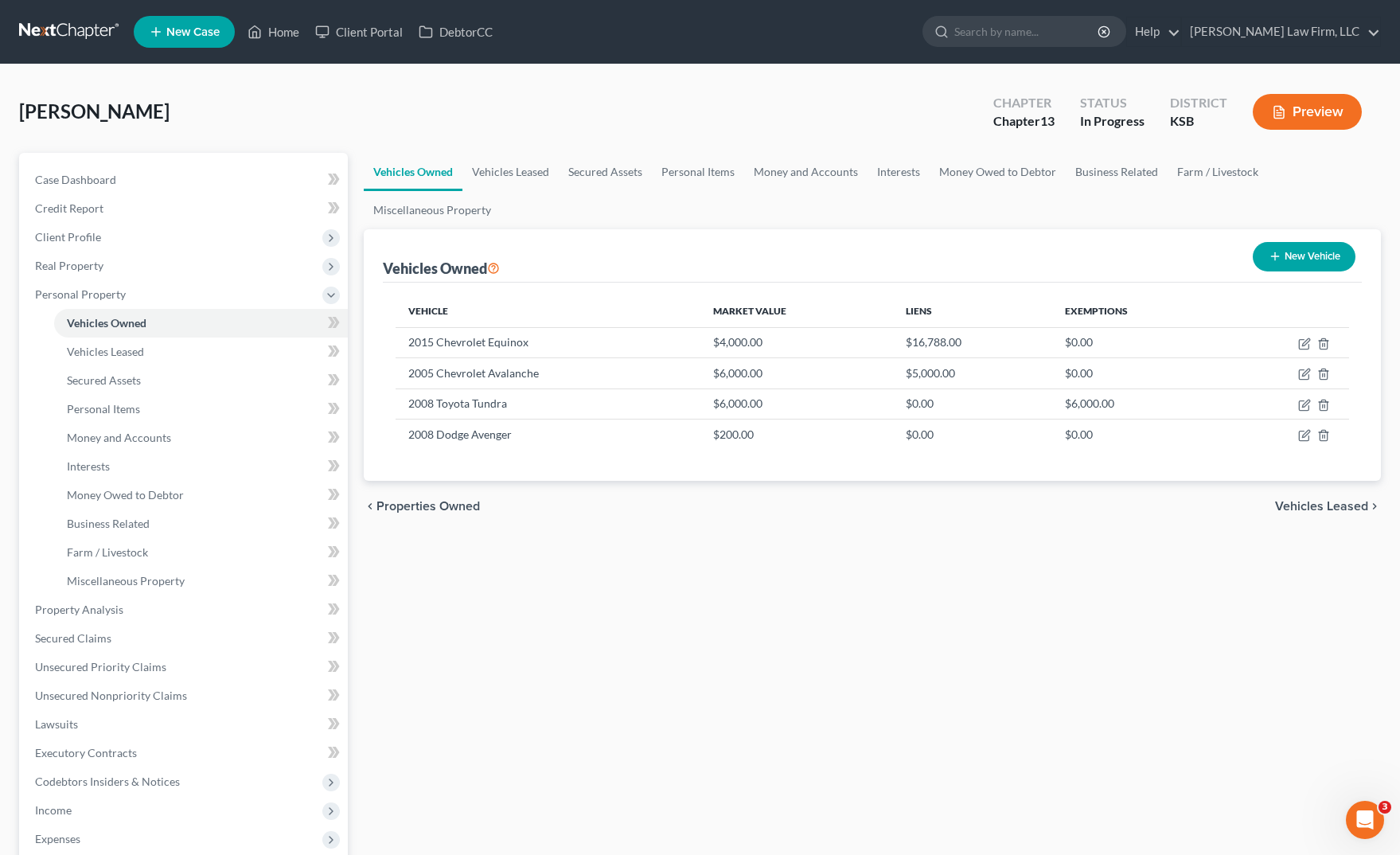
click at [565, 553] on div "Vehicles Owned Vehicles Leased Secured Assets Personal Items Money and Accounts…" at bounding box center [872, 641] width 1034 height 977
click at [1303, 347] on icon "button" at bounding box center [1304, 343] width 12 height 13
select select "0"
select select "11"
select select "1"
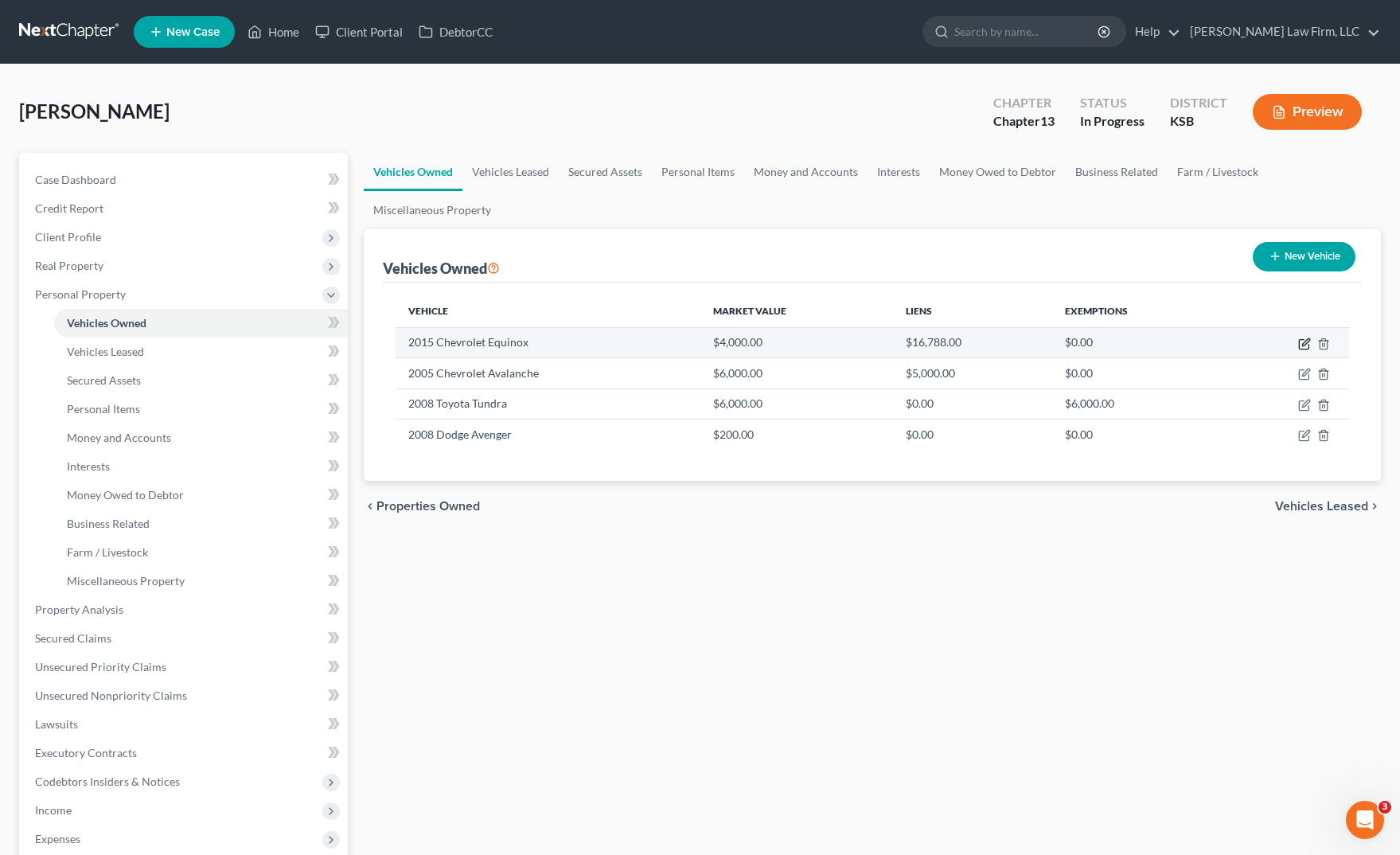
select select "0"
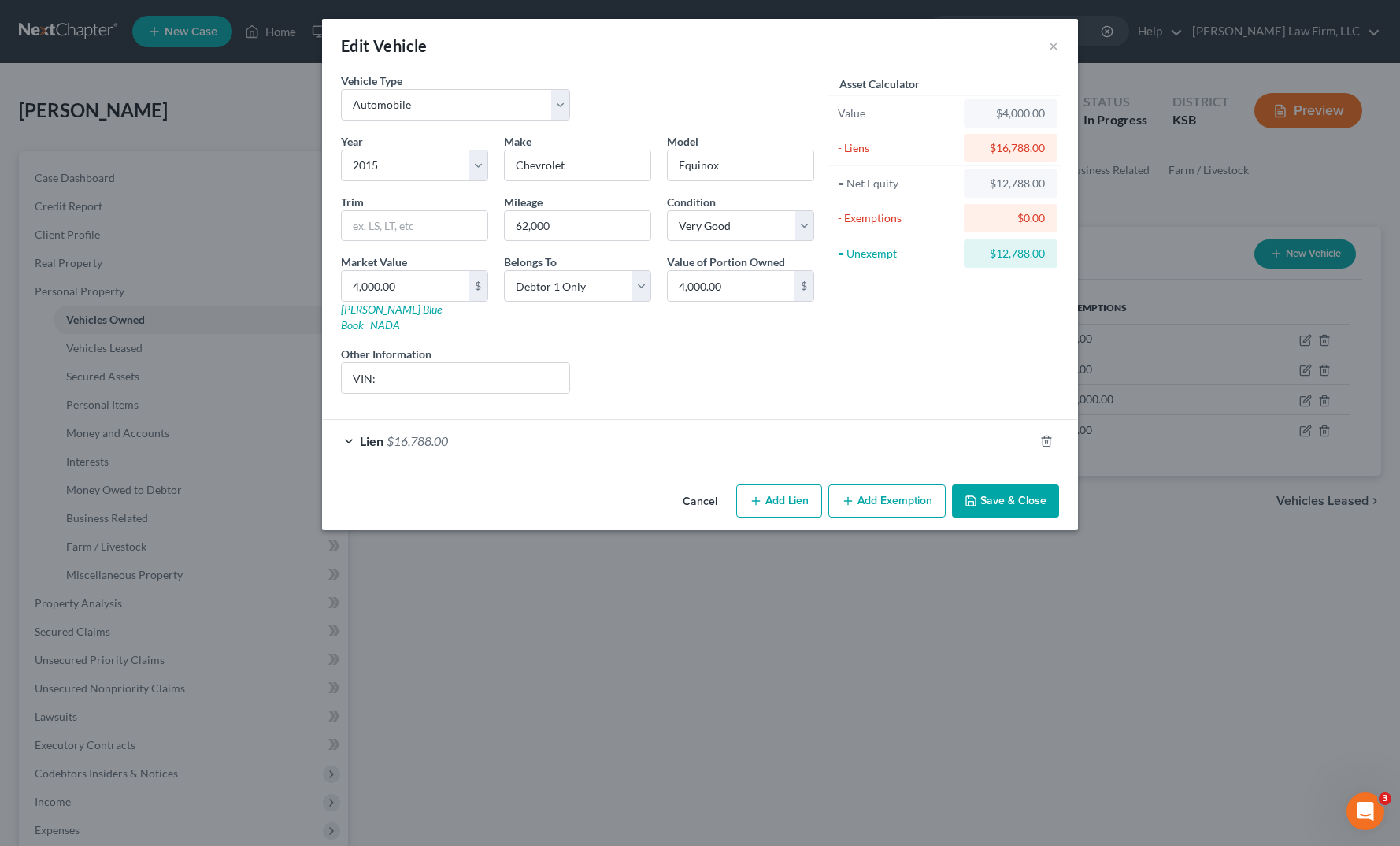
click at [647, 421] on div "Lien $16,788.00" at bounding box center [678, 441] width 712 height 42
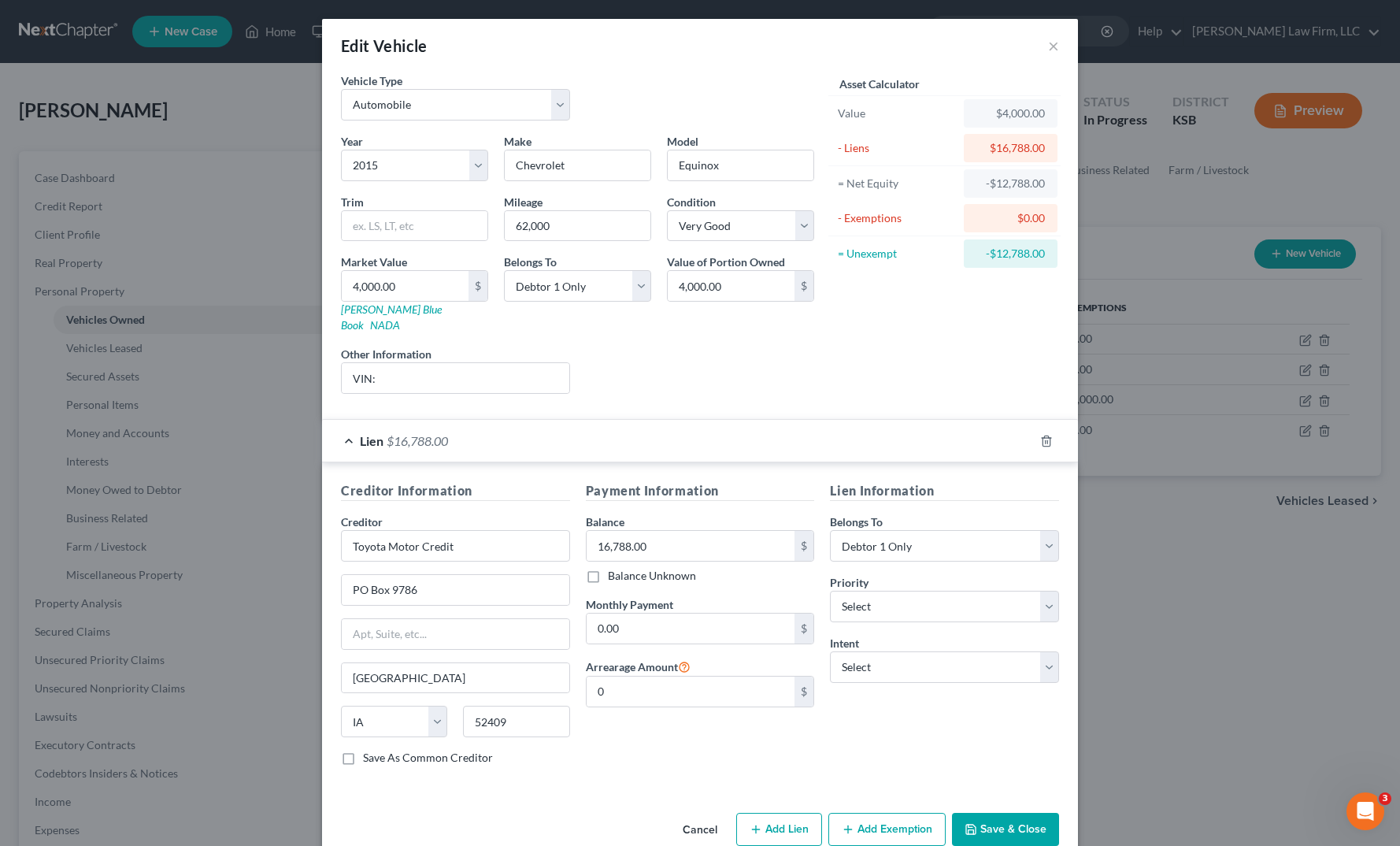
click at [647, 421] on div "Lien $16,788.00" at bounding box center [678, 441] width 712 height 42
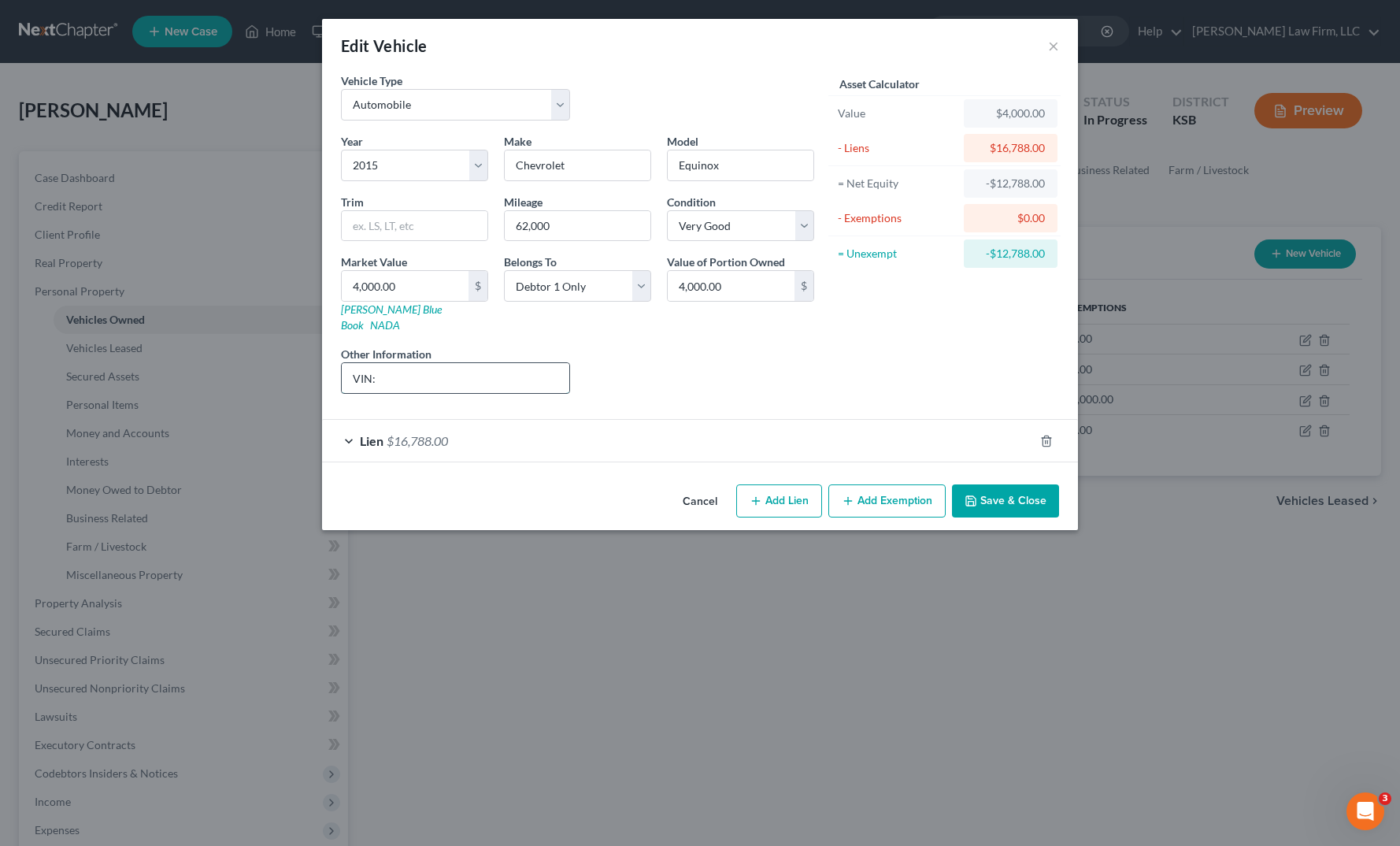
click at [436, 373] on input "VIN:" at bounding box center [455, 378] width 227 height 30
type input "VIN: 2GNALBEK1F6201382"
click at [1016, 494] on button "Save & Close" at bounding box center [1005, 501] width 107 height 33
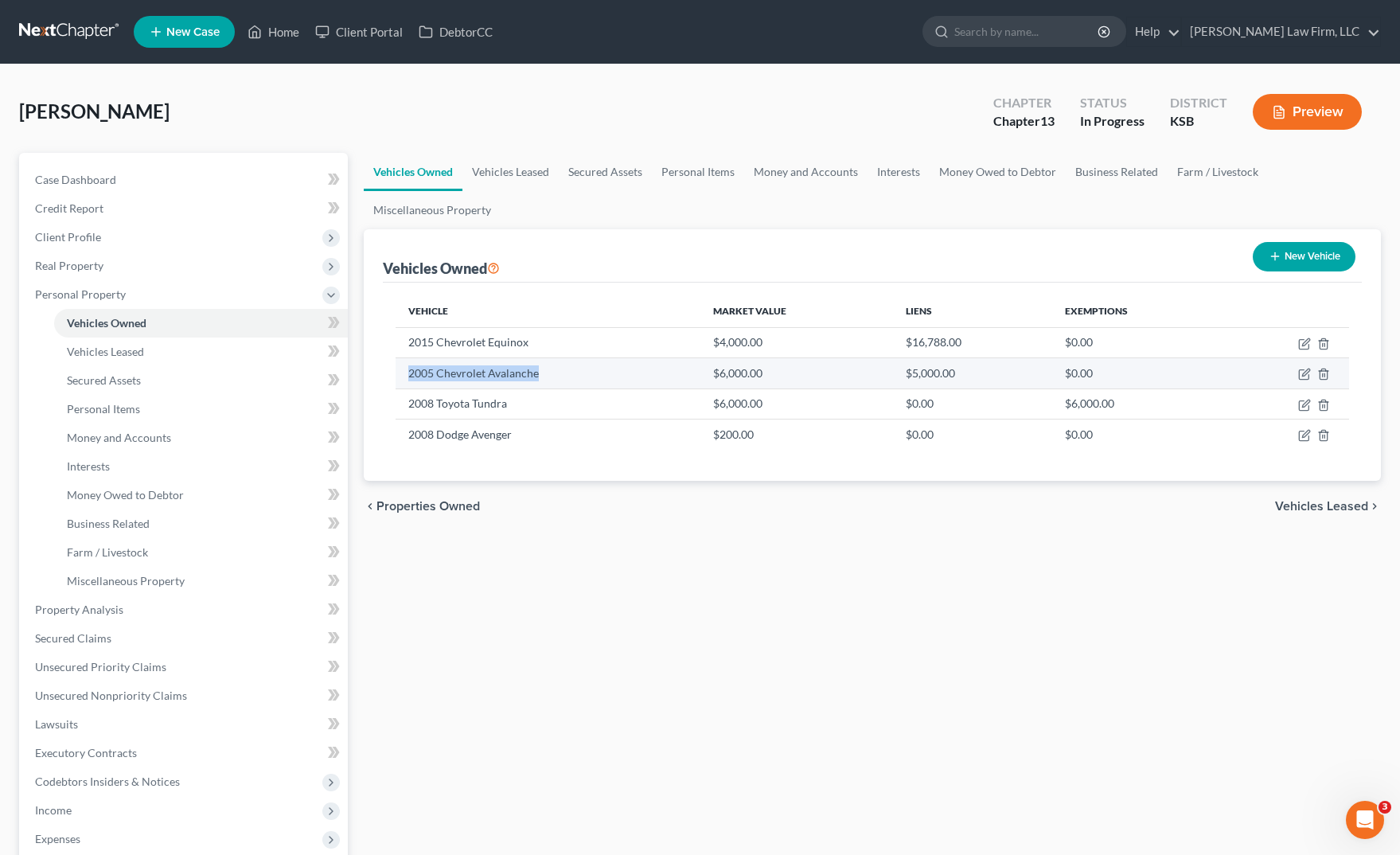
drag, startPoint x: 401, startPoint y: 373, endPoint x: 550, endPoint y: 380, distance: 149.2
click at [550, 380] on td "2005 Chevrolet Avalanche" at bounding box center [548, 373] width 305 height 30
copy td "2005 Chevrolet Avalanche"
click at [632, 530] on div "chevron_left Properties Owned Vehicles Leased chevron_right" at bounding box center [872, 506] width 1017 height 51
click at [1100, 28] on input "search" at bounding box center [1028, 31] width 146 height 30
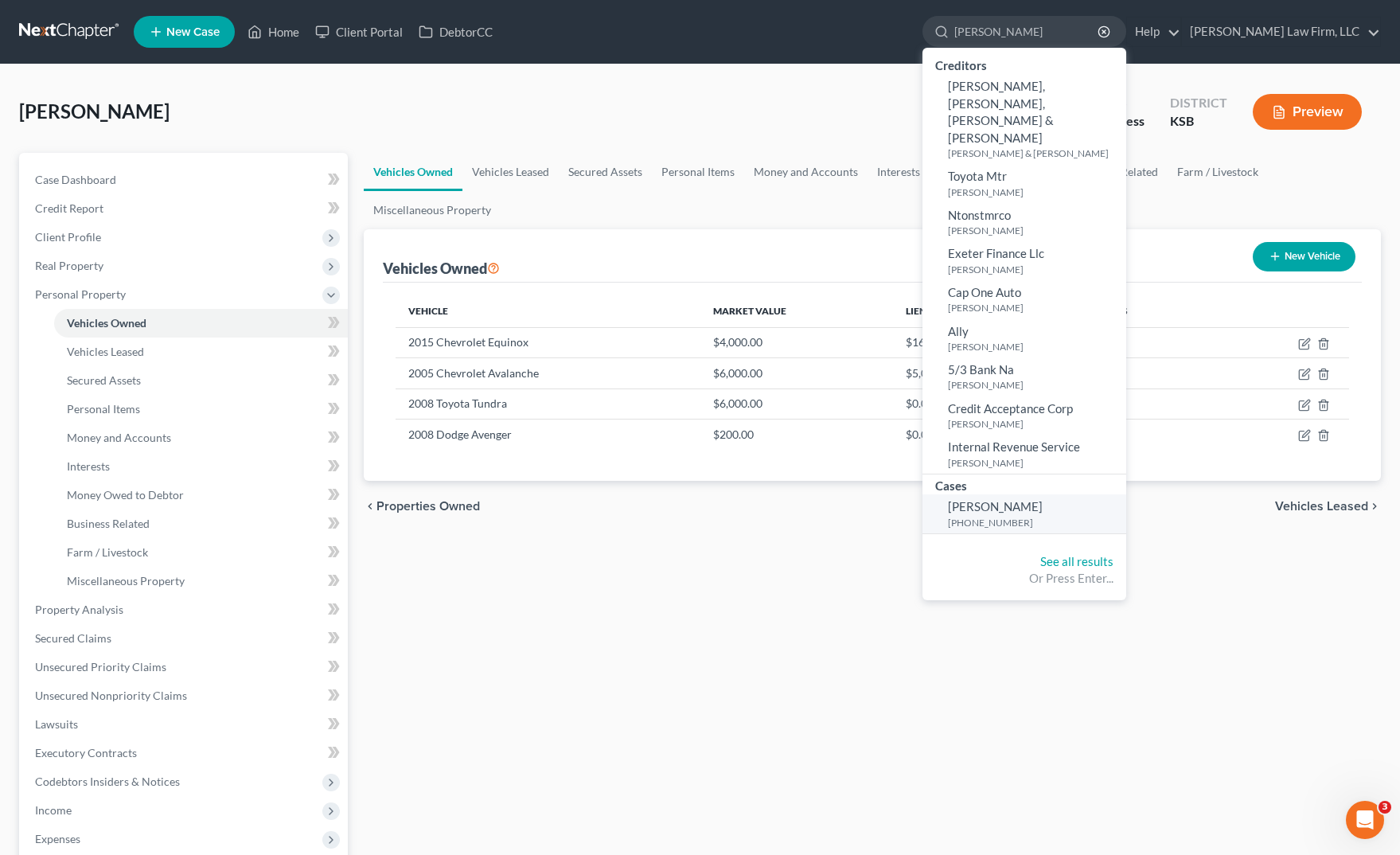
type input "simpson"
click at [1079, 516] on small "[PHONE_NUMBER]" at bounding box center [1035, 523] width 174 height 13
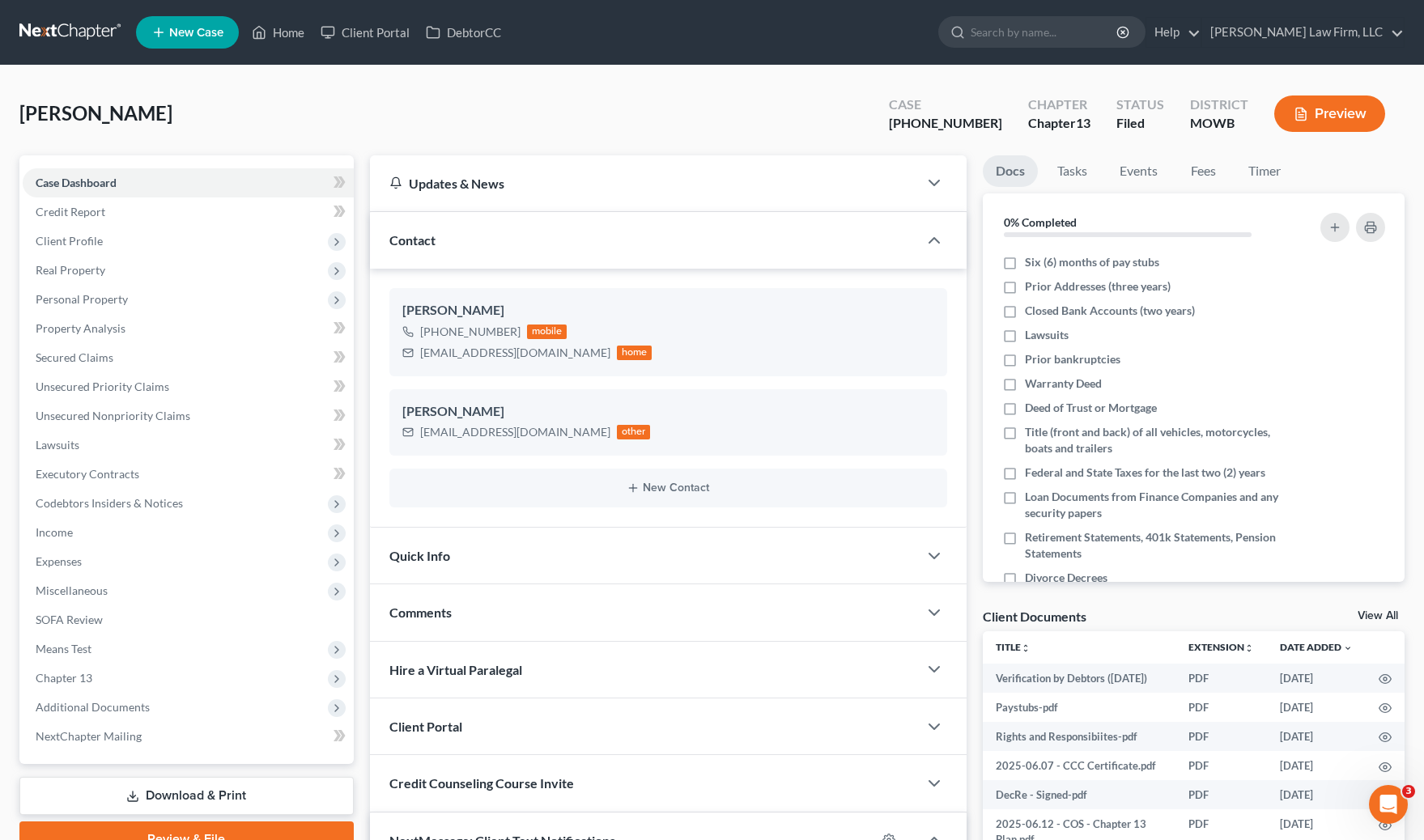
click at [77, 21] on link at bounding box center [71, 32] width 104 height 29
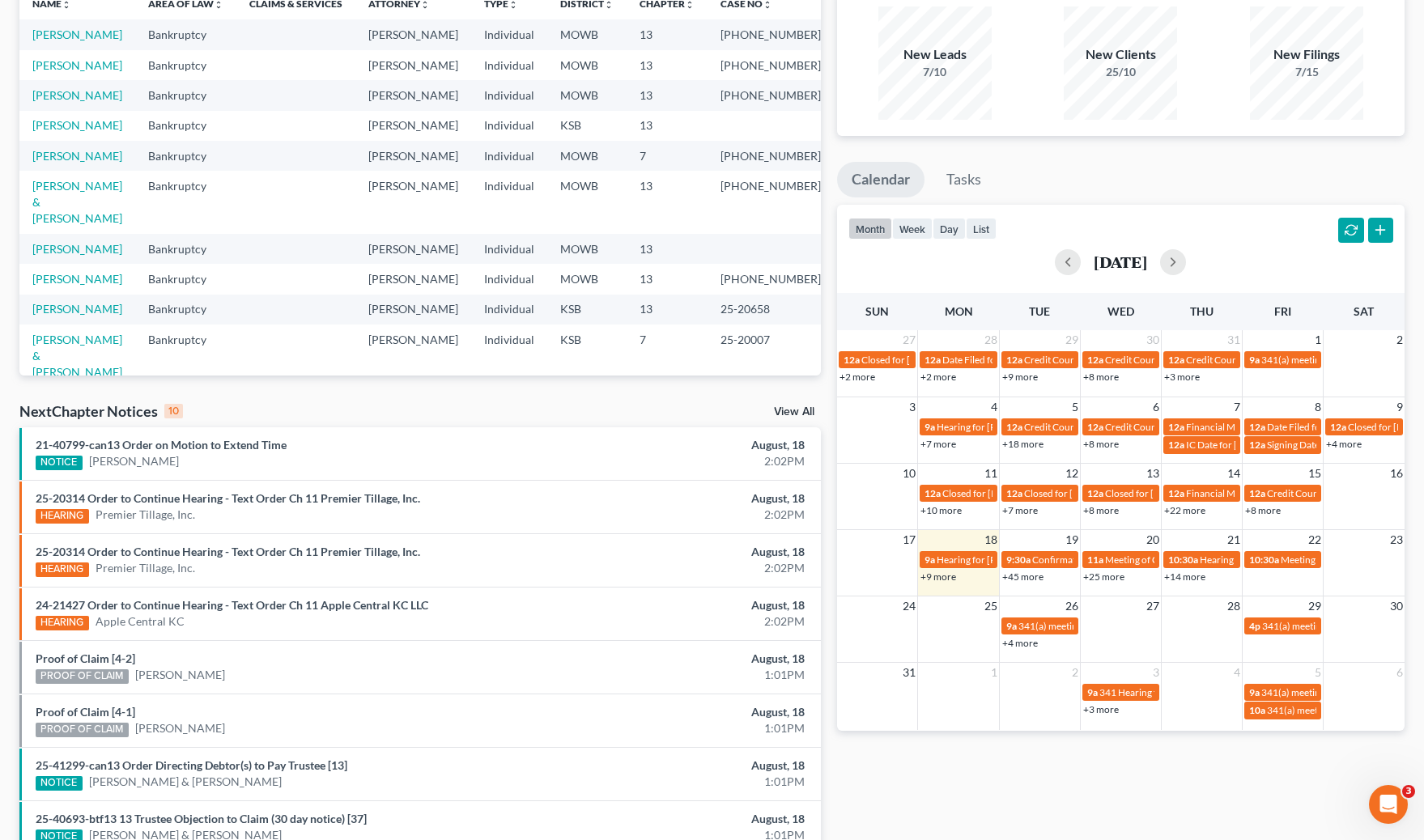
scroll to position [325, 0]
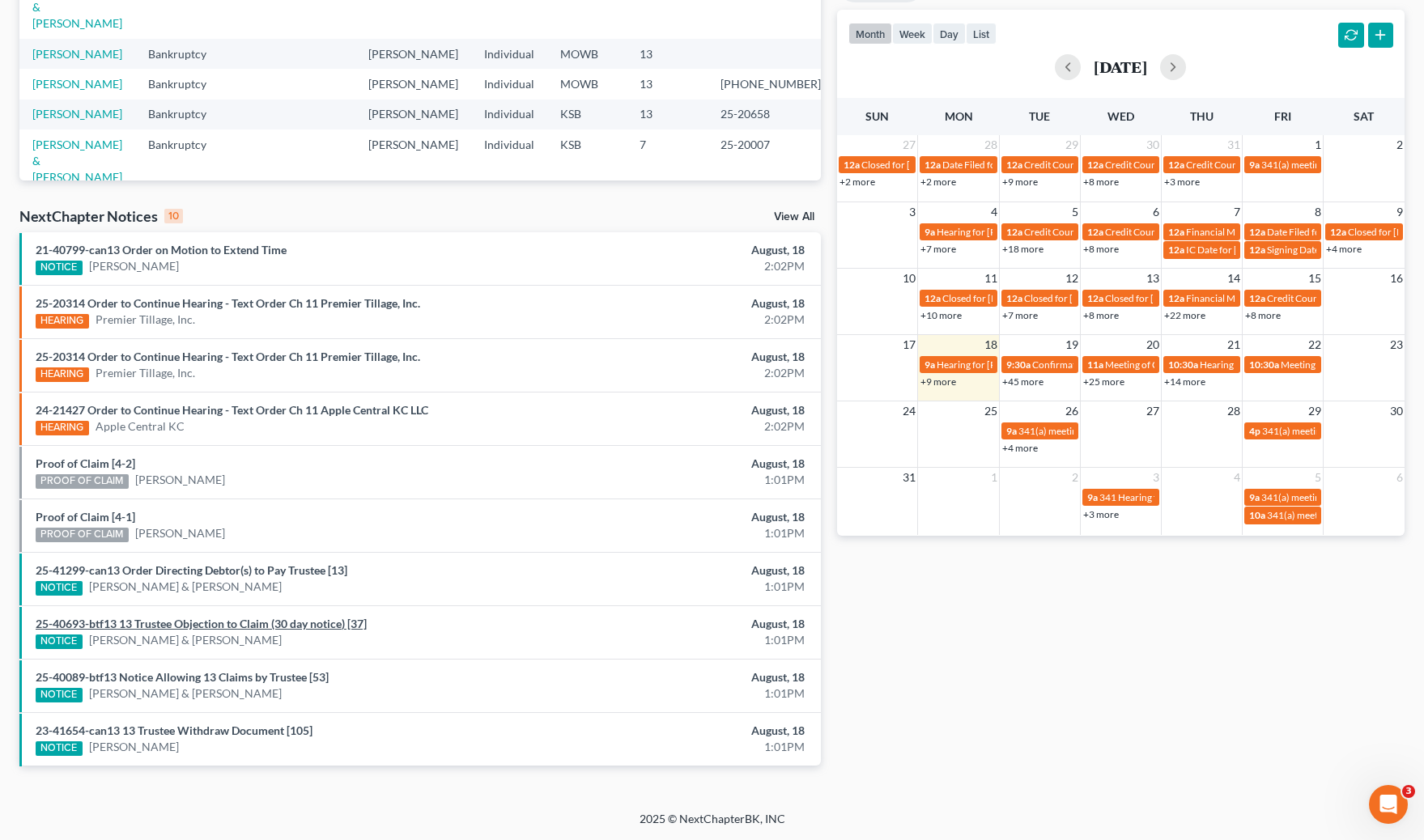
click at [322, 626] on link "25-40693-btf13 13 Trustee Objection to Claim (30 day notice) [37]" at bounding box center [200, 624] width 332 height 14
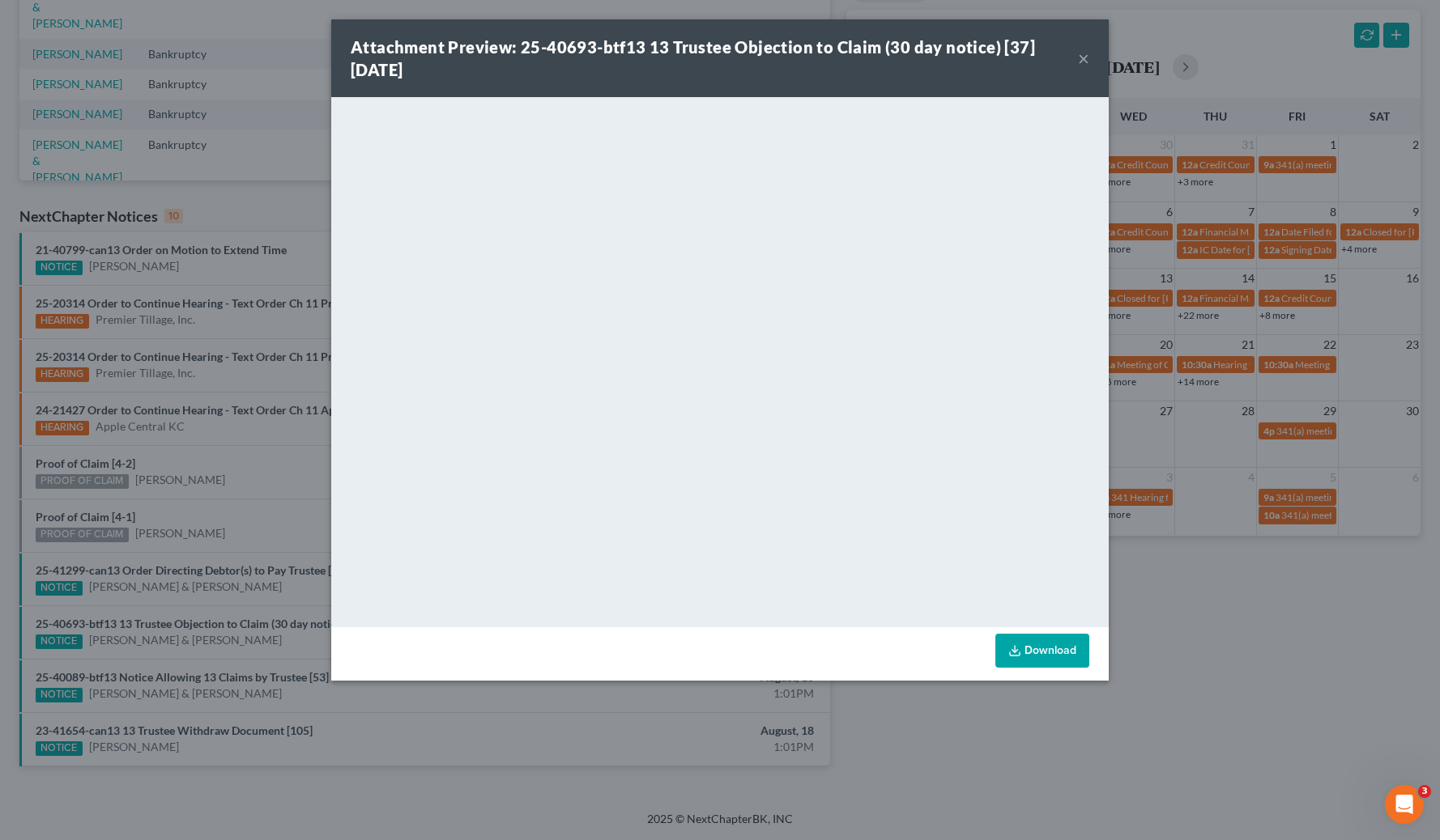
click at [1126, 630] on div "Attachment Preview: 25-40693-btf13 13 Trustee Objection to Claim (30 day notice…" at bounding box center [720, 420] width 1440 height 840
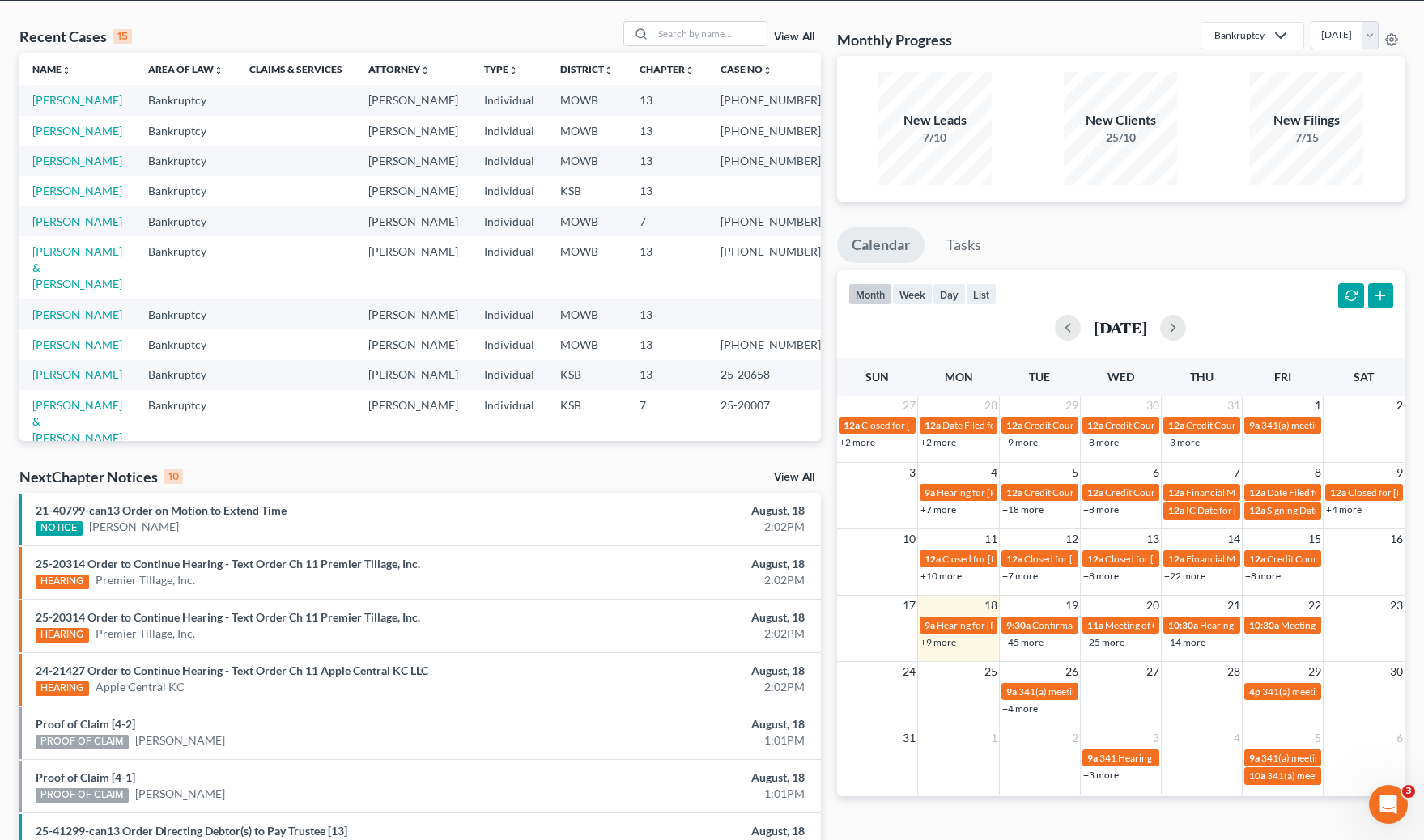
scroll to position [0, 0]
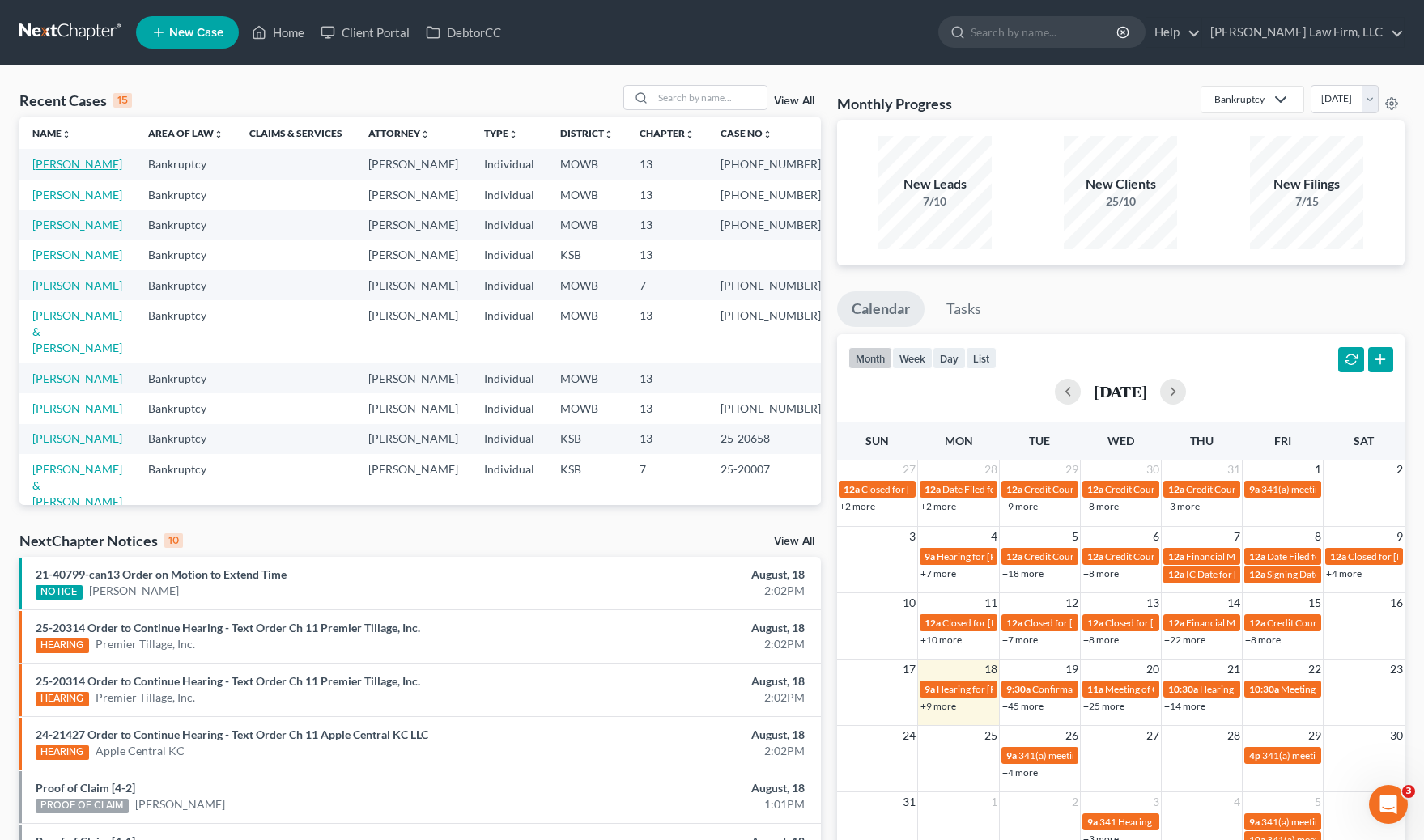
click at [63, 167] on link "[PERSON_NAME]" at bounding box center [77, 164] width 90 height 14
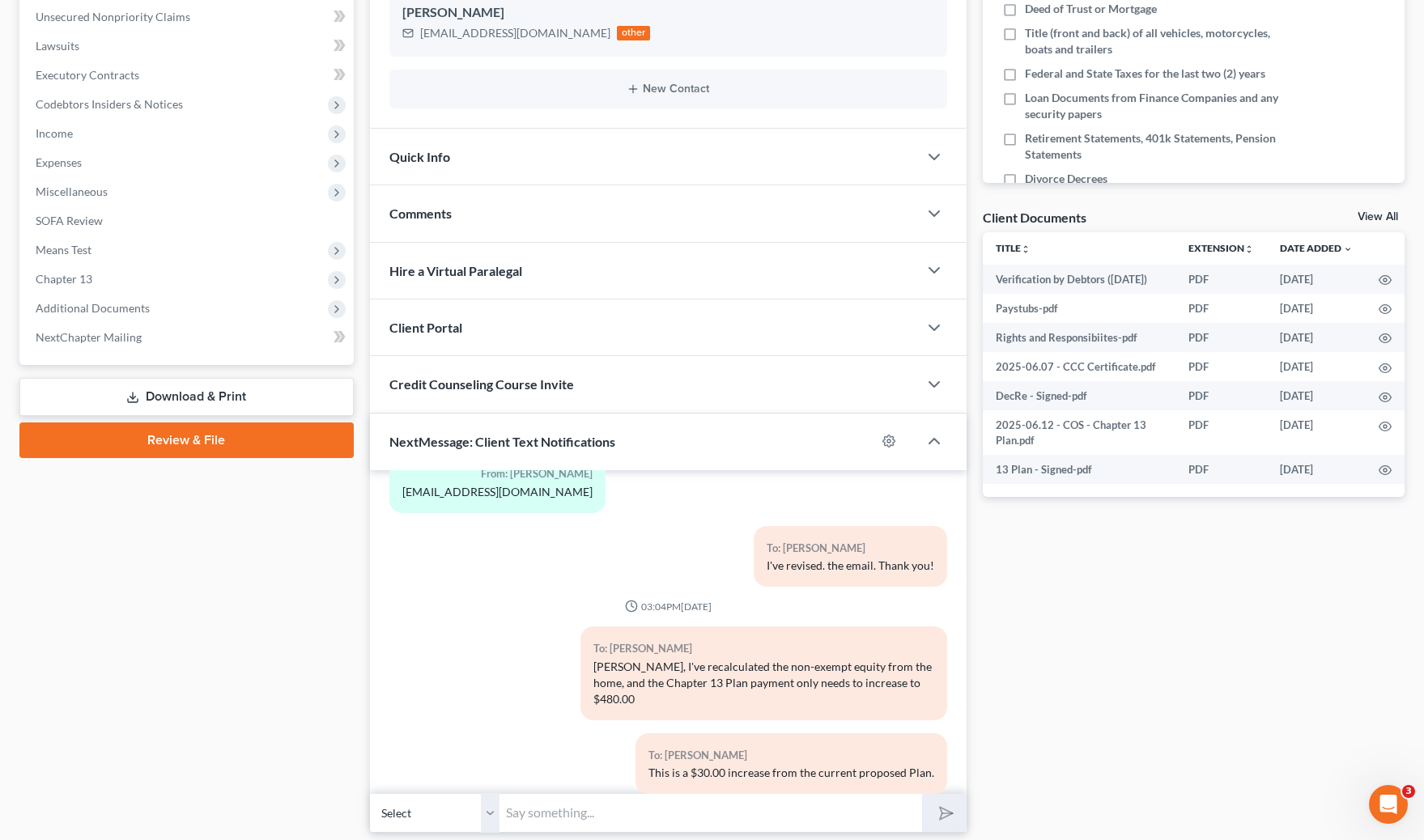
scroll to position [433, 0]
